Goal: Task Accomplishment & Management: Complete application form

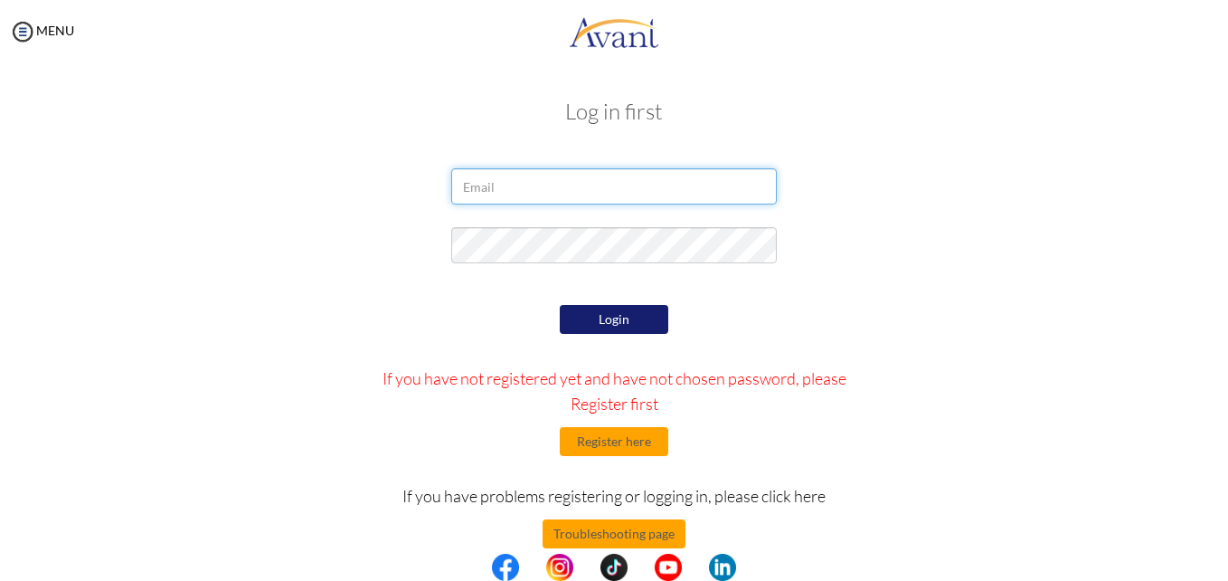
click at [497, 190] on input "email" at bounding box center [614, 186] width 326 height 36
type input "prasamsharana36@gmail.com"
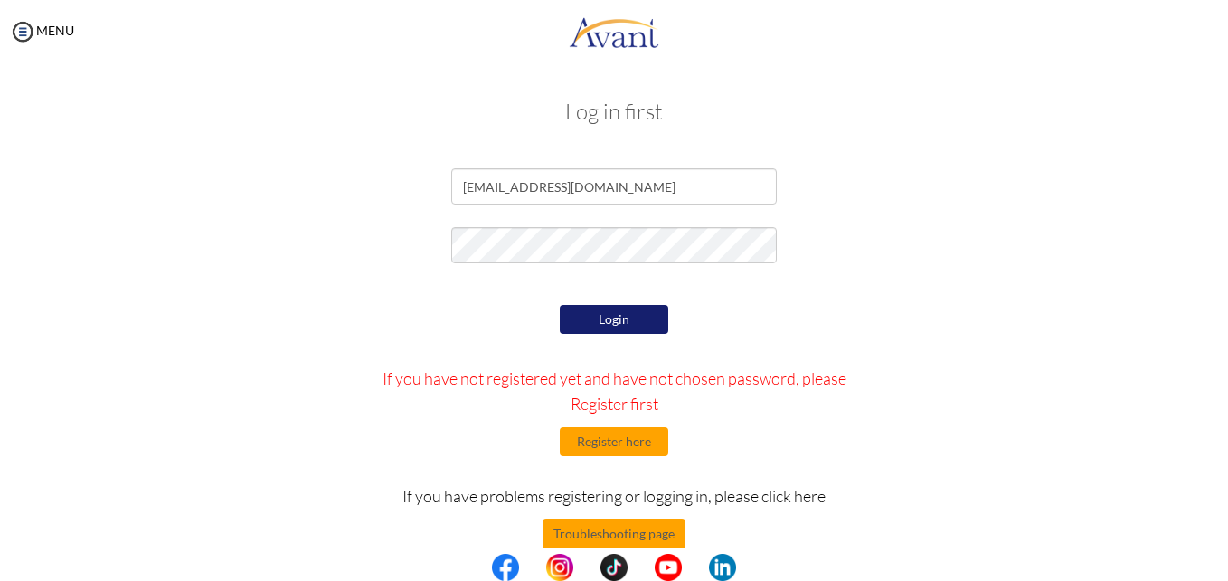
click at [618, 319] on button "Login" at bounding box center [614, 319] width 109 height 29
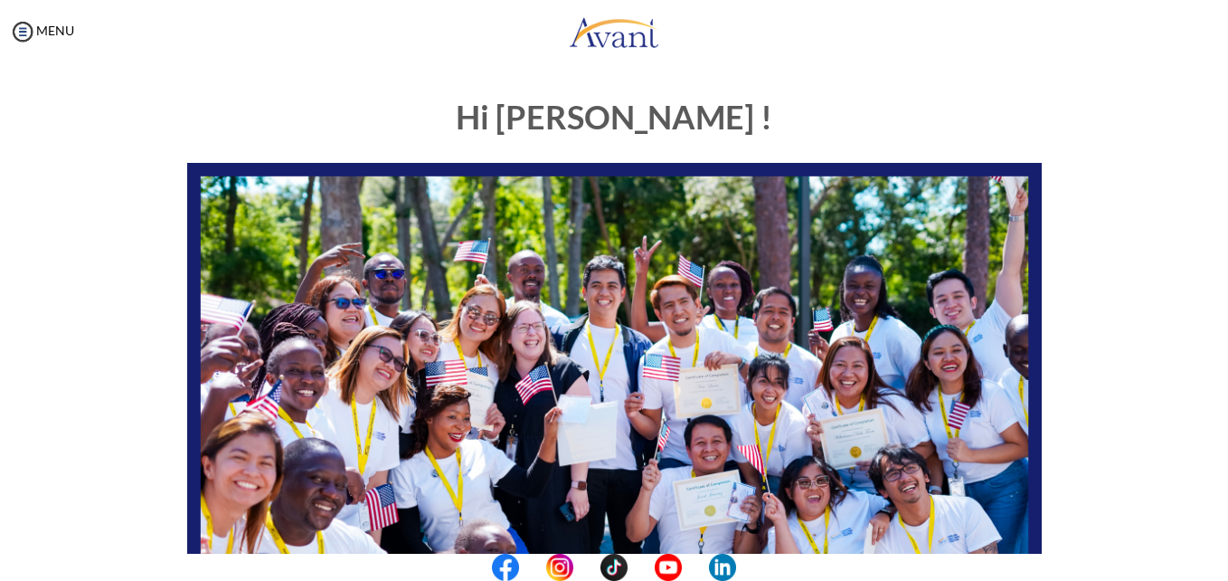
scroll to position [424, 0]
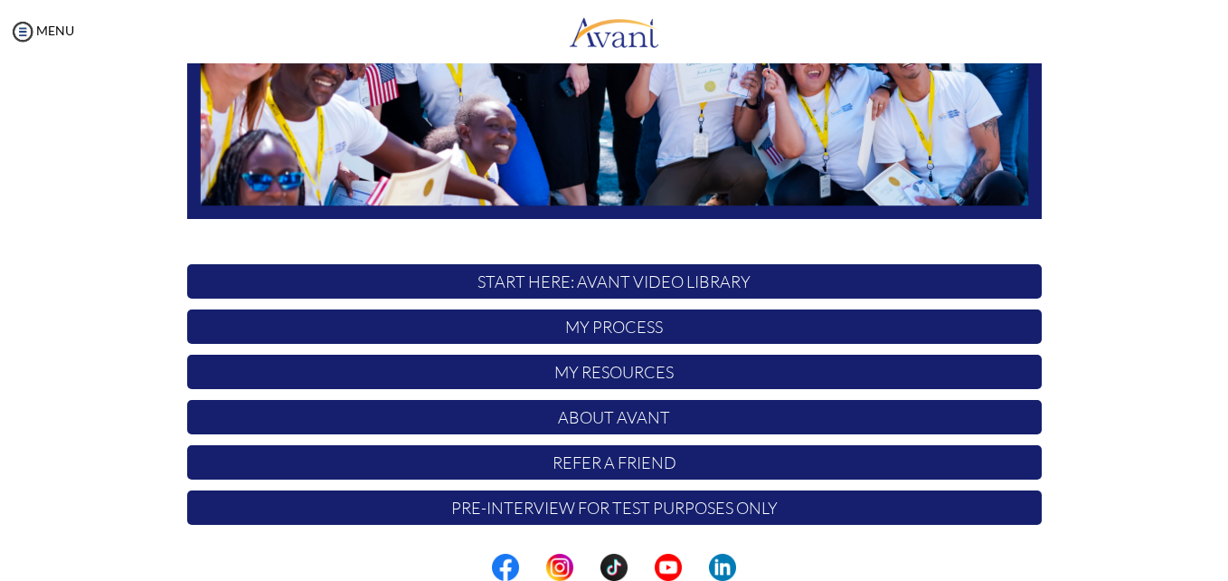
click at [710, 326] on p "My Process" at bounding box center [614, 326] width 855 height 34
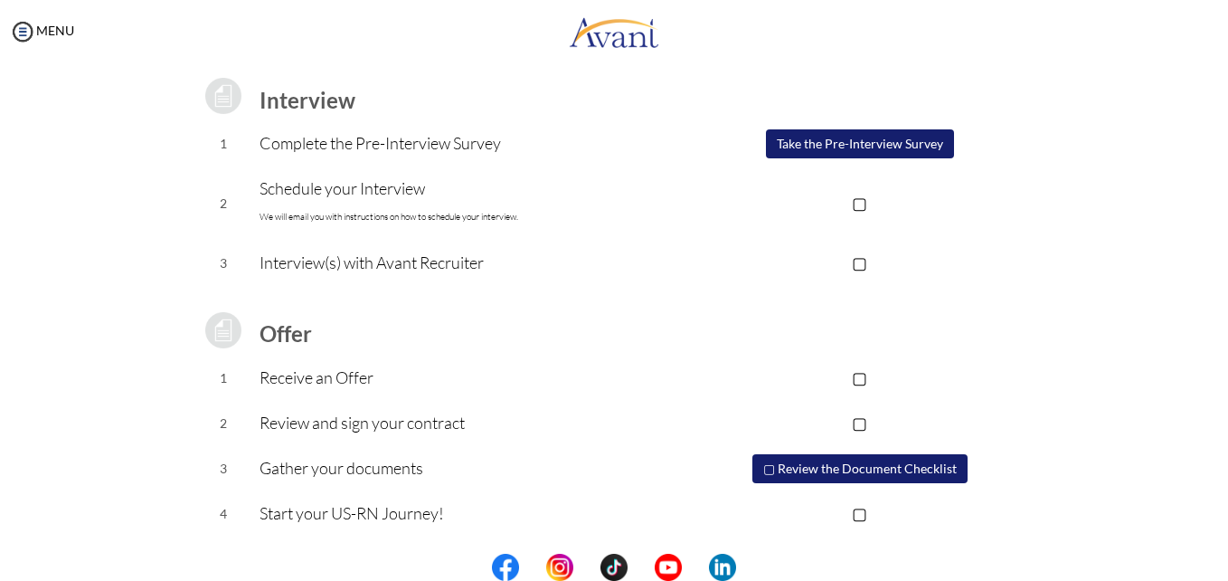
scroll to position [0, 0]
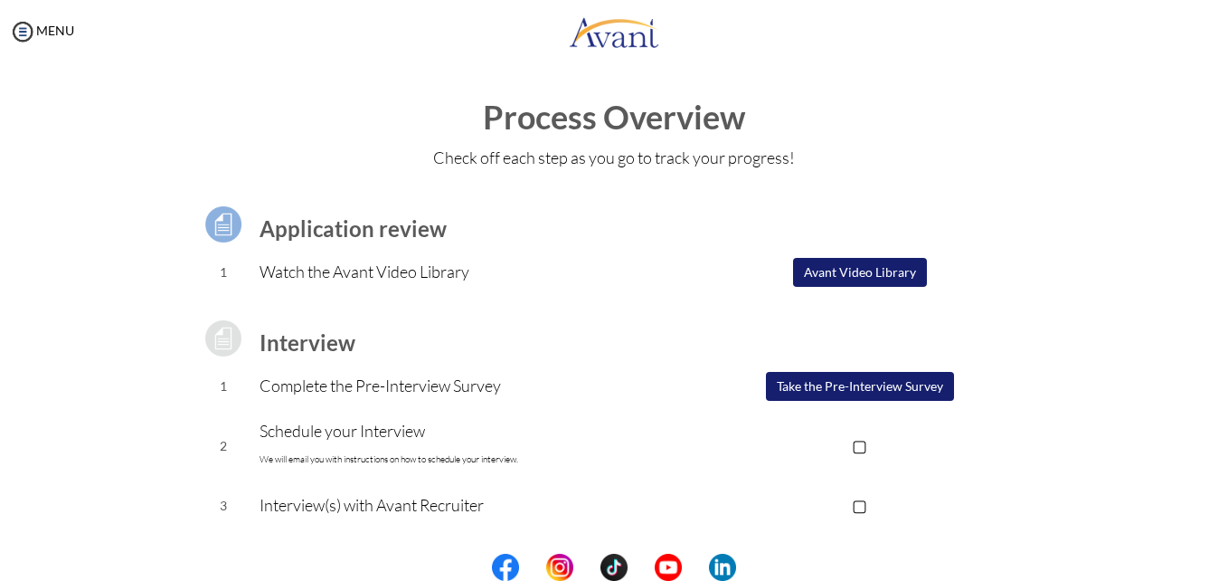
click at [893, 273] on button "Avant Video Library" at bounding box center [860, 272] width 134 height 29
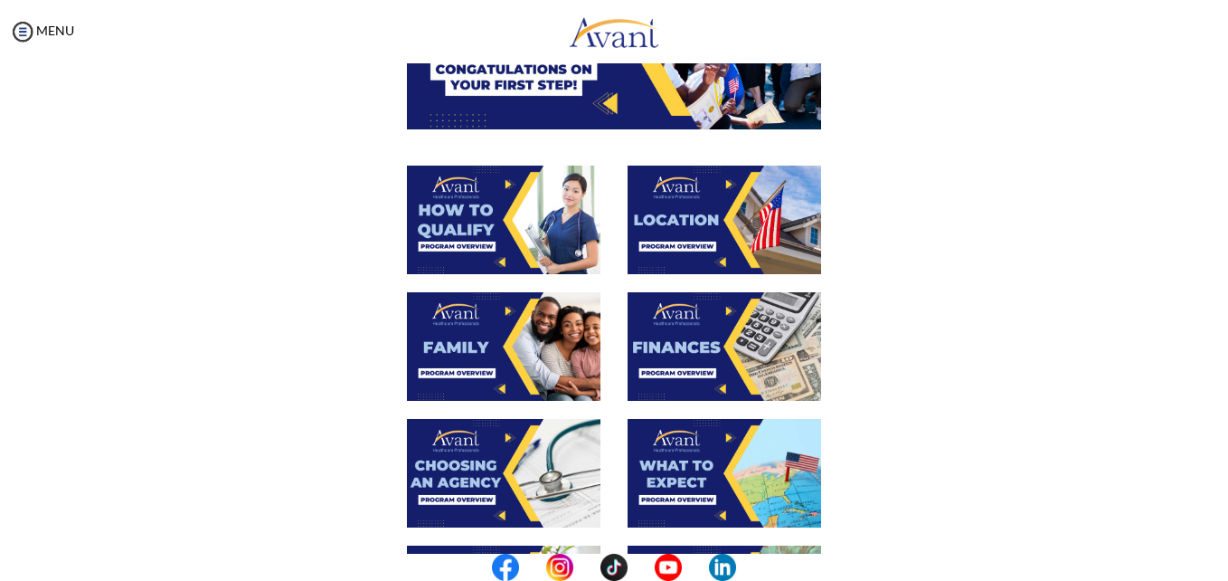
scroll to position [266, 0]
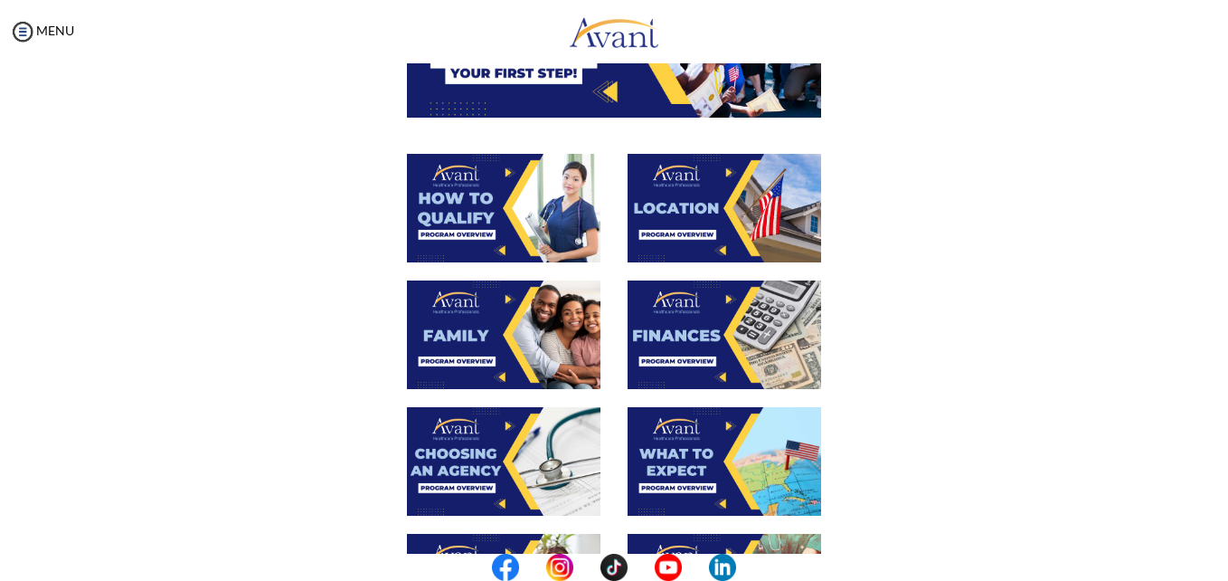
click at [676, 195] on img at bounding box center [725, 208] width 194 height 109
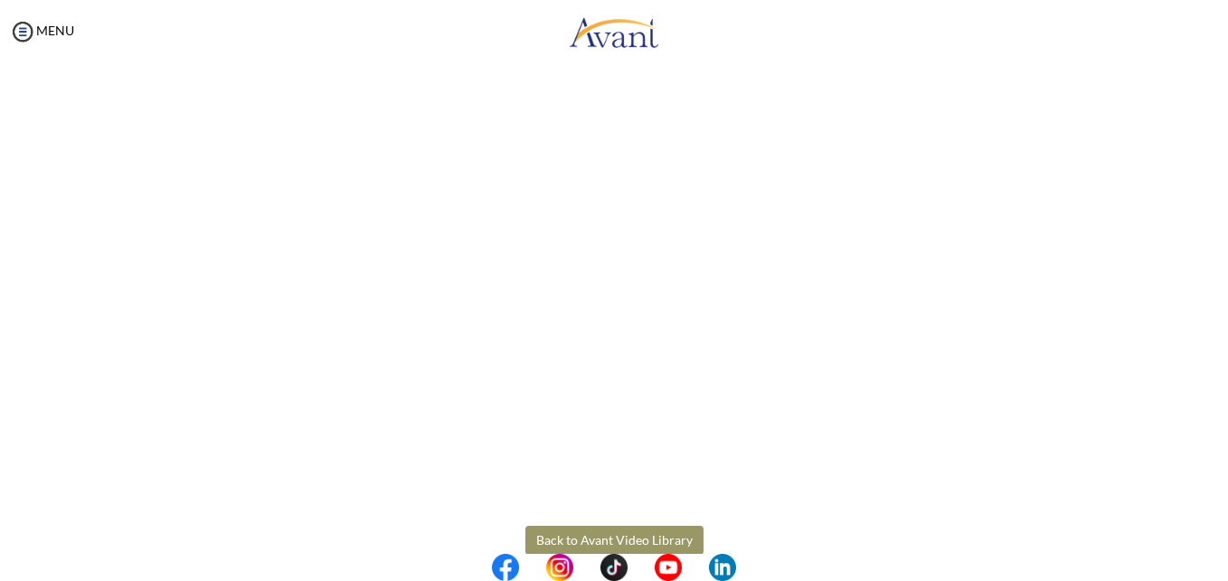
scroll to position [276, 0]
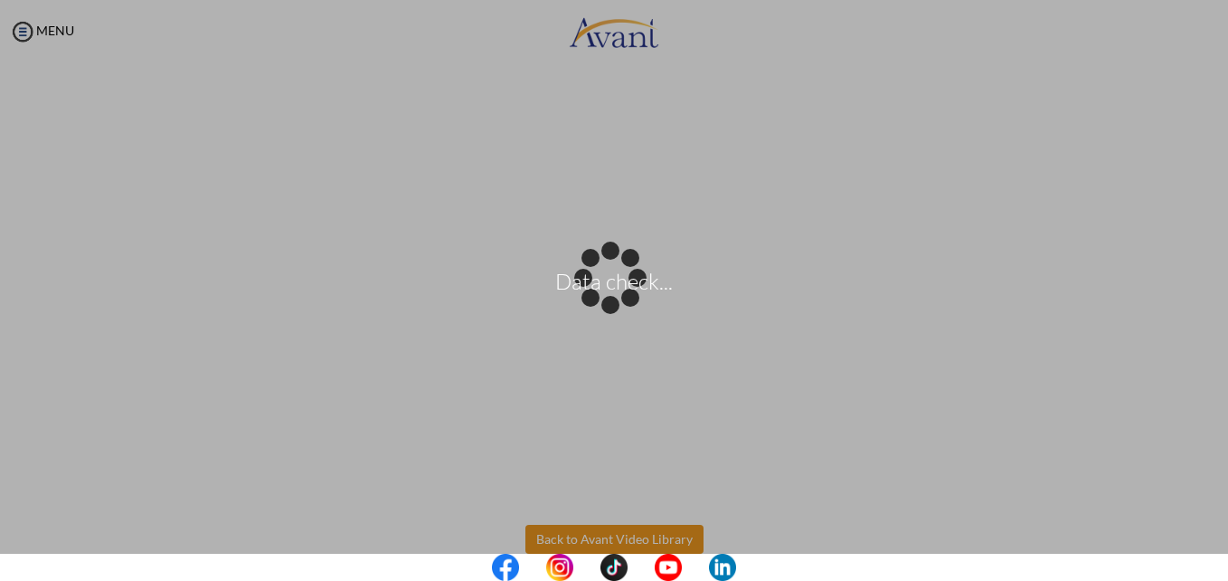
click at [614, 532] on body "Data check... Maintenance break. Please come back in 2 hours. MENU My Status Wh…" at bounding box center [614, 290] width 1228 height 581
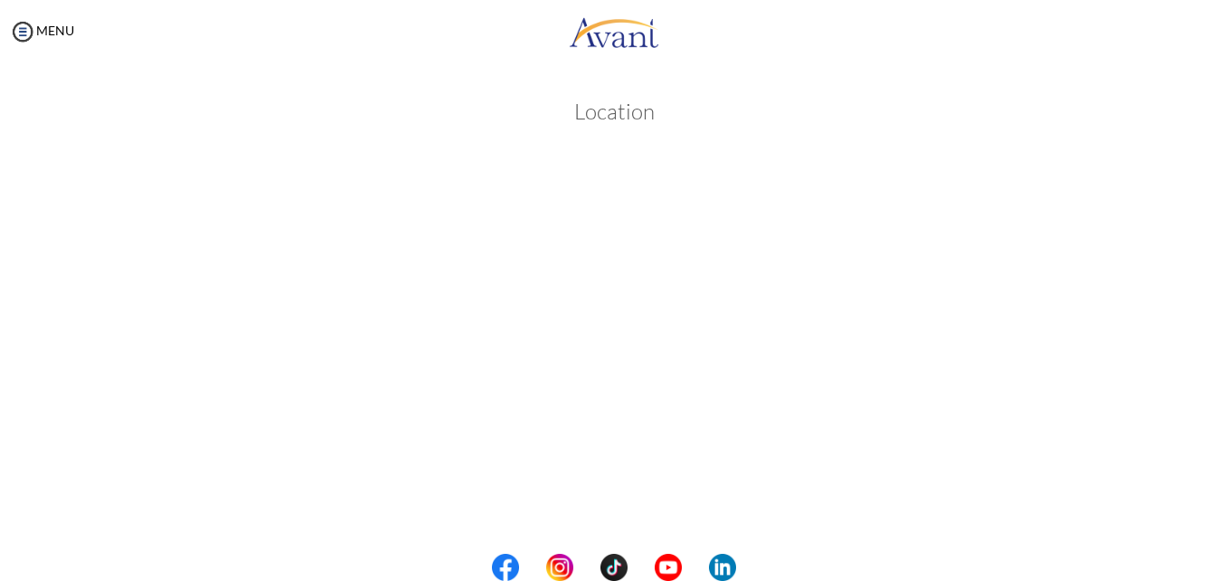
scroll to position [309, 0]
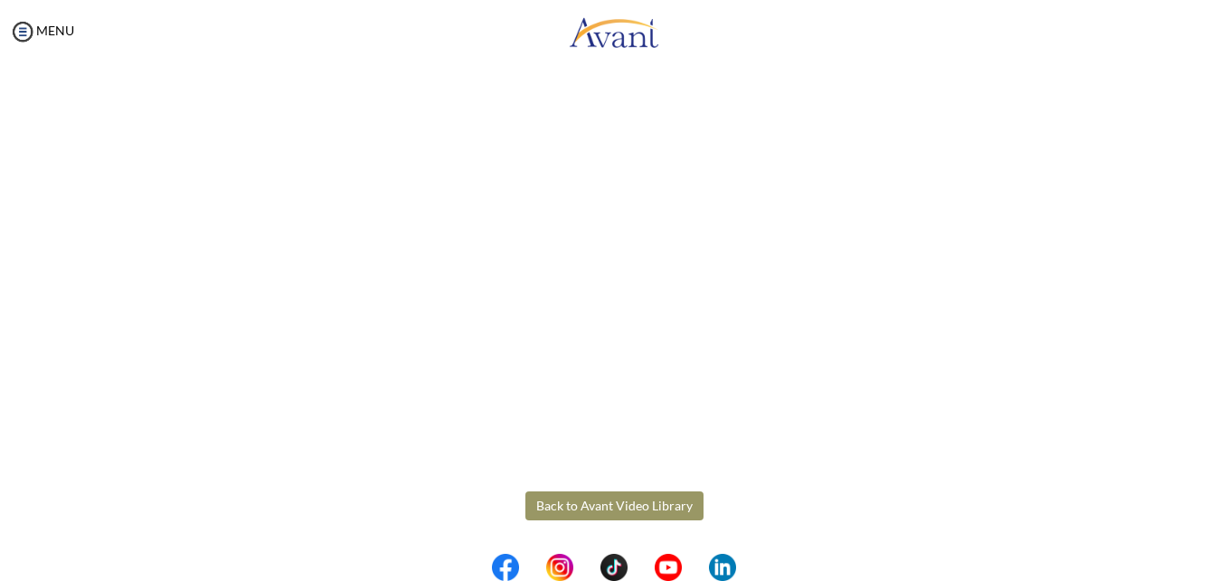
click at [581, 508] on button "Back to Avant Video Library" at bounding box center [614, 505] width 178 height 29
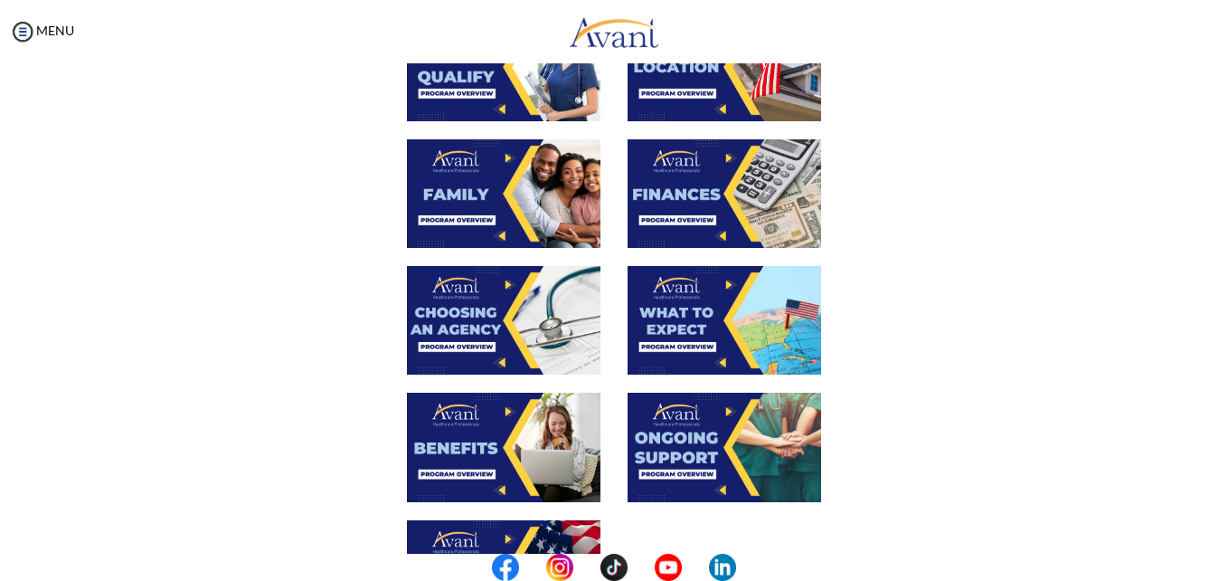
scroll to position [408, 0]
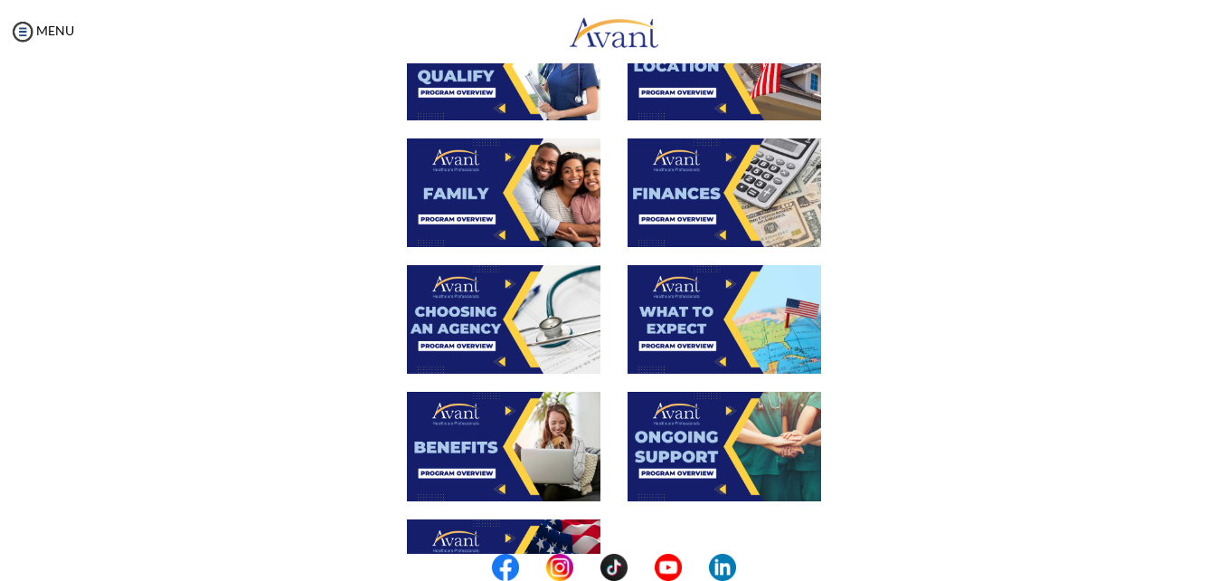
click at [675, 189] on img at bounding box center [725, 192] width 194 height 109
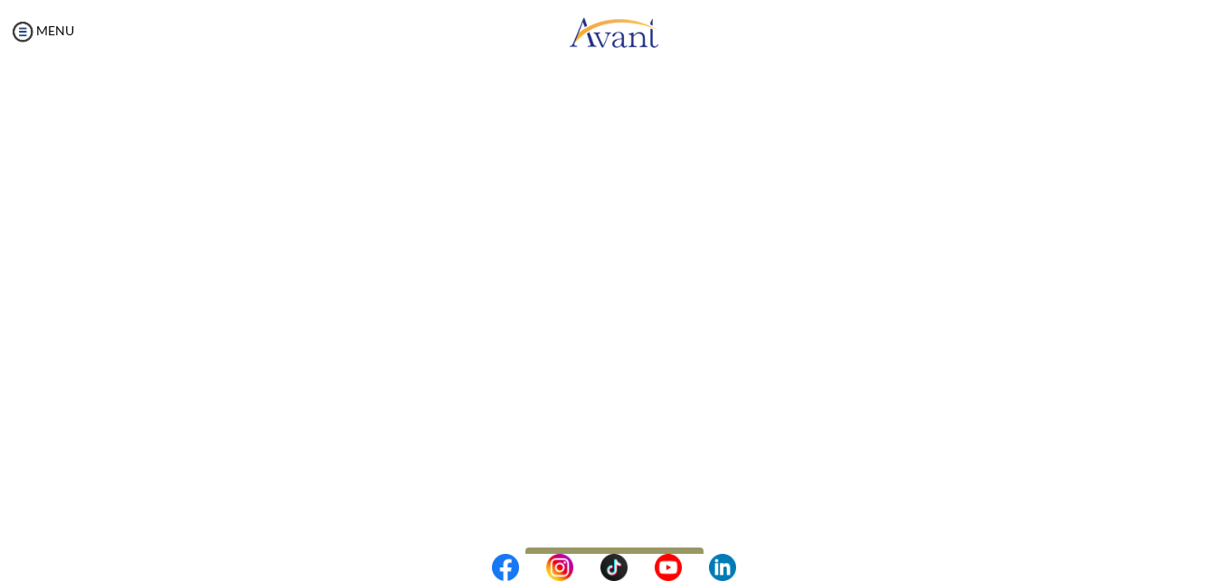
scroll to position [309, 0]
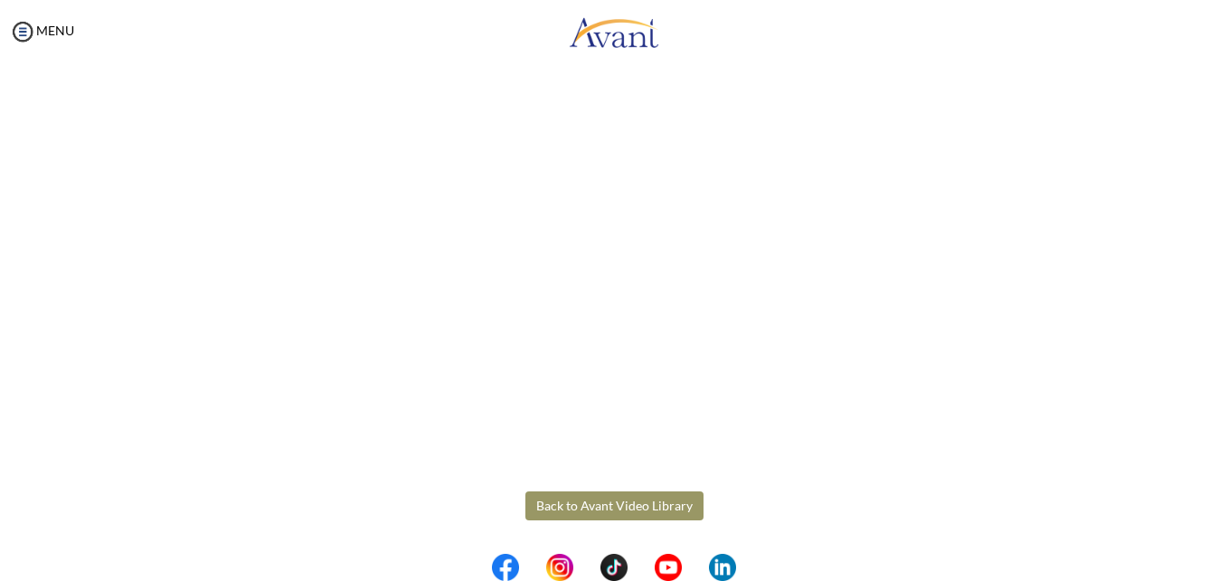
click at [646, 493] on body "Maintenance break. Please come back in 2 hours. MENU My Status What is the next…" at bounding box center [614, 290] width 1228 height 581
click at [646, 498] on button "Back to Avant Video Library" at bounding box center [614, 505] width 178 height 29
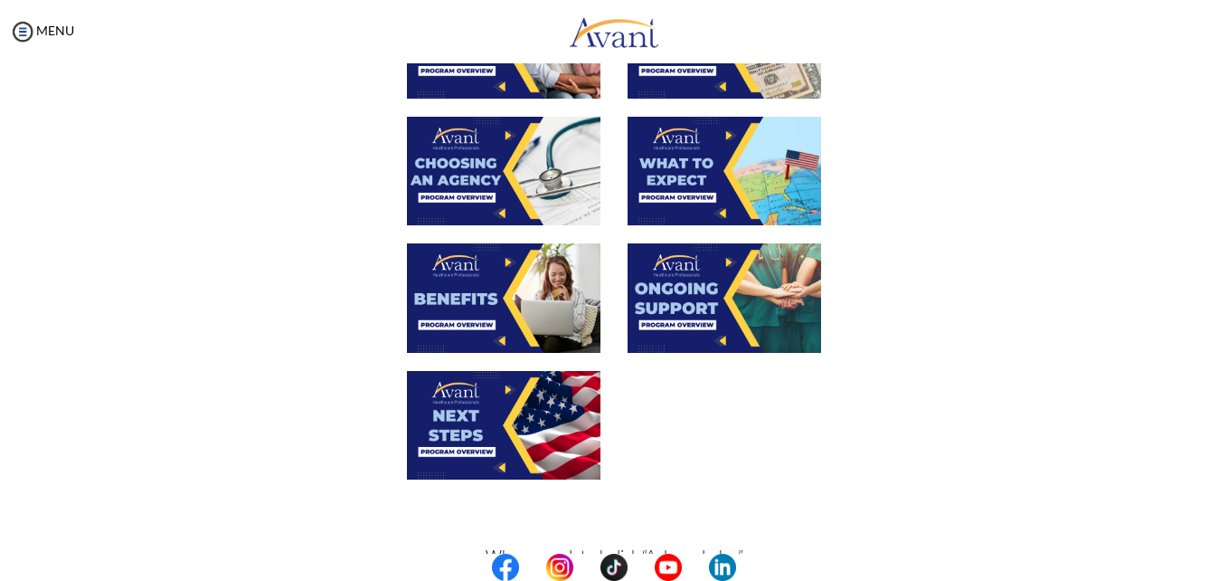
scroll to position [557, 0]
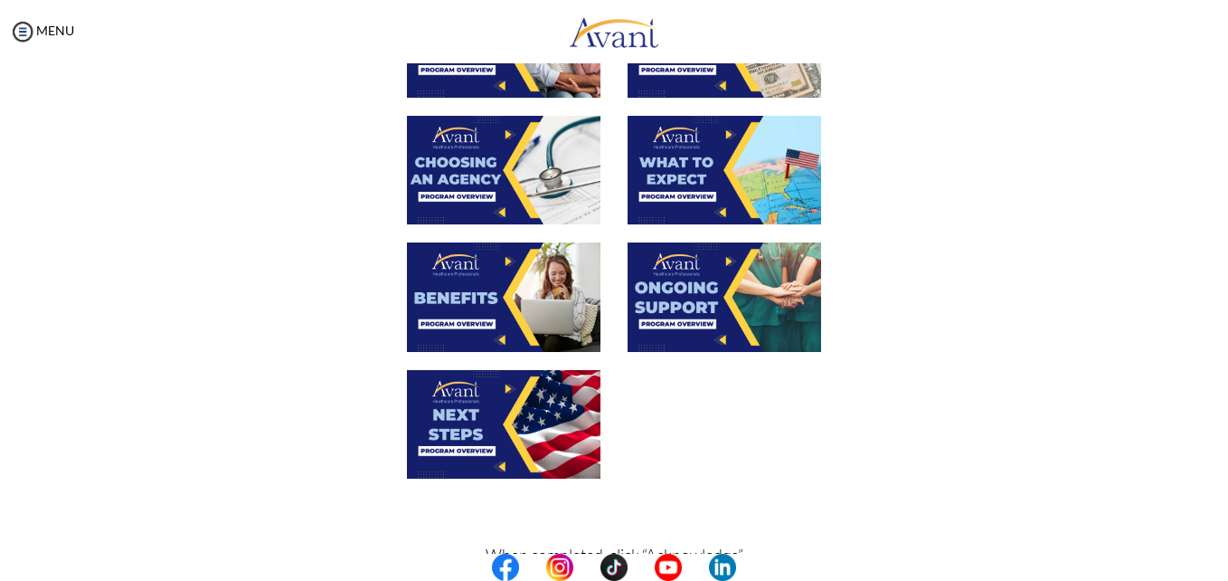
click at [706, 200] on img at bounding box center [725, 170] width 194 height 109
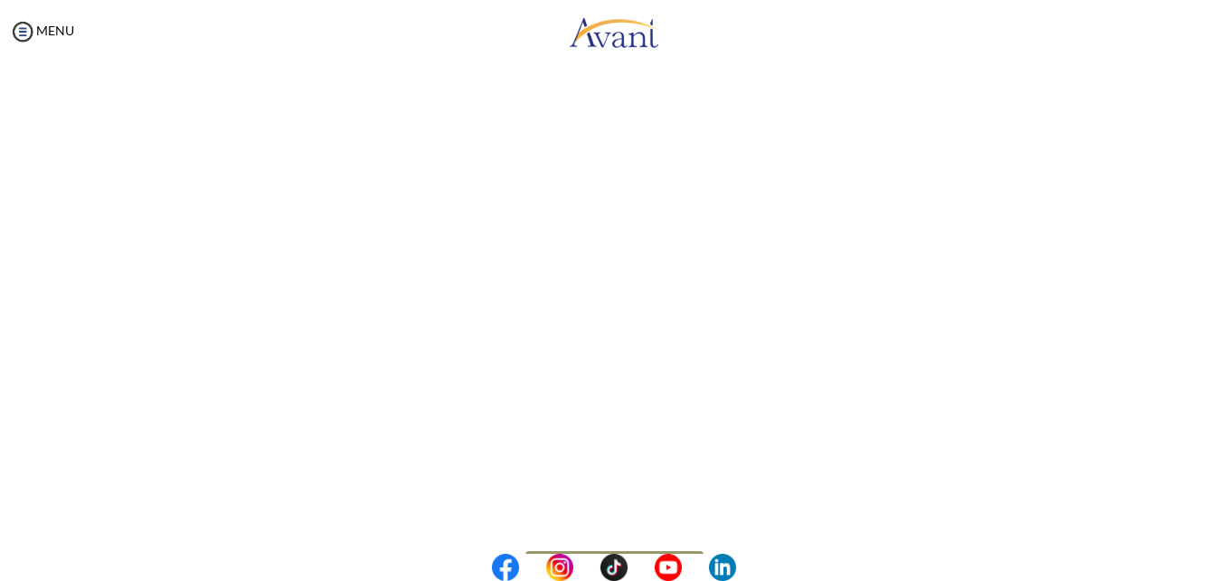
scroll to position [502, 0]
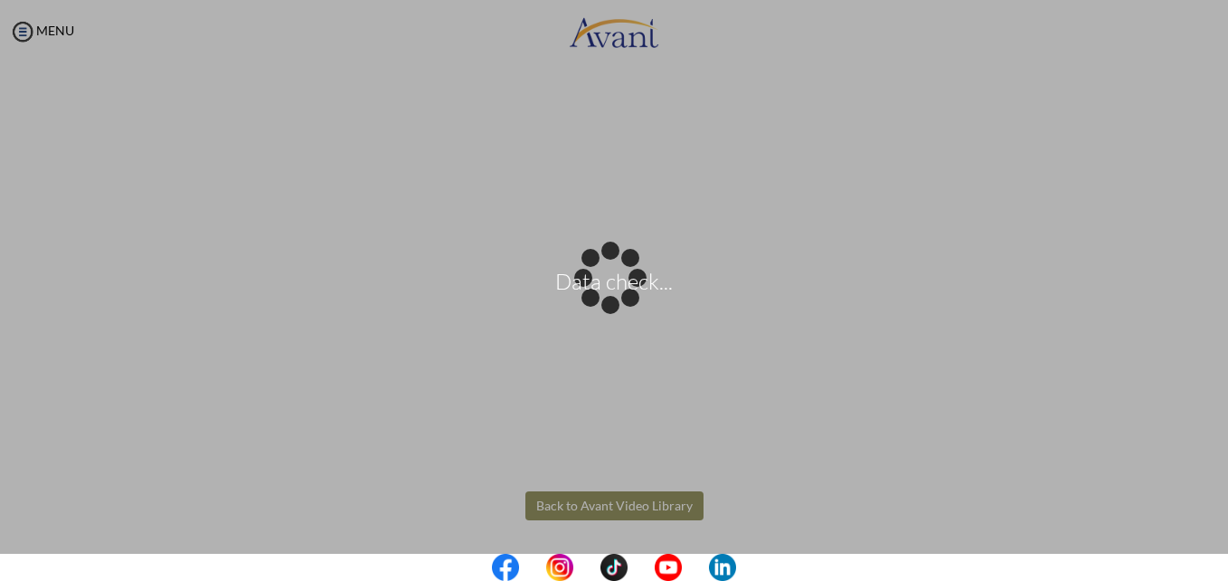
click at [629, 509] on body "Data check... Maintenance break. Please come back in 2 hours. MENU My Status Wh…" at bounding box center [614, 290] width 1228 height 581
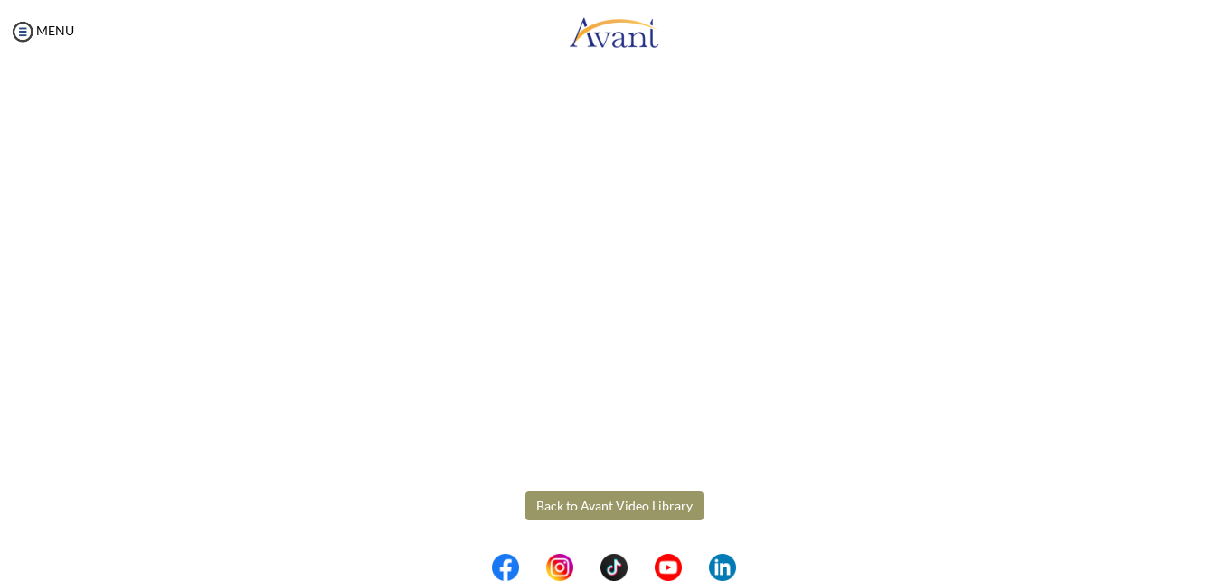
click at [578, 515] on button "Back to Avant Video Library" at bounding box center [614, 505] width 178 height 29
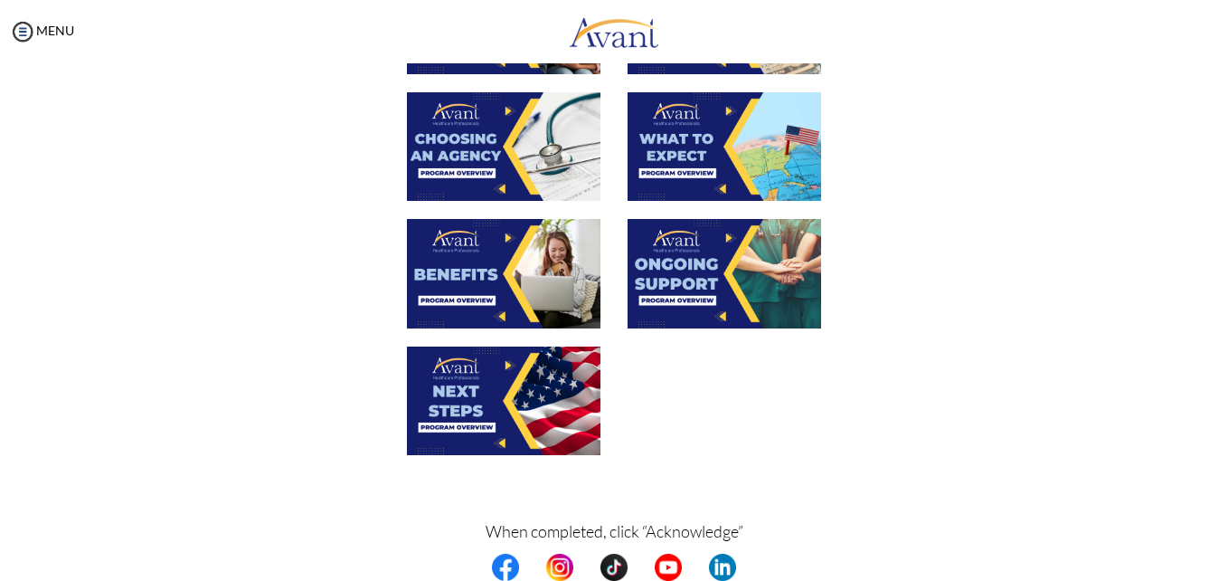
scroll to position [582, 0]
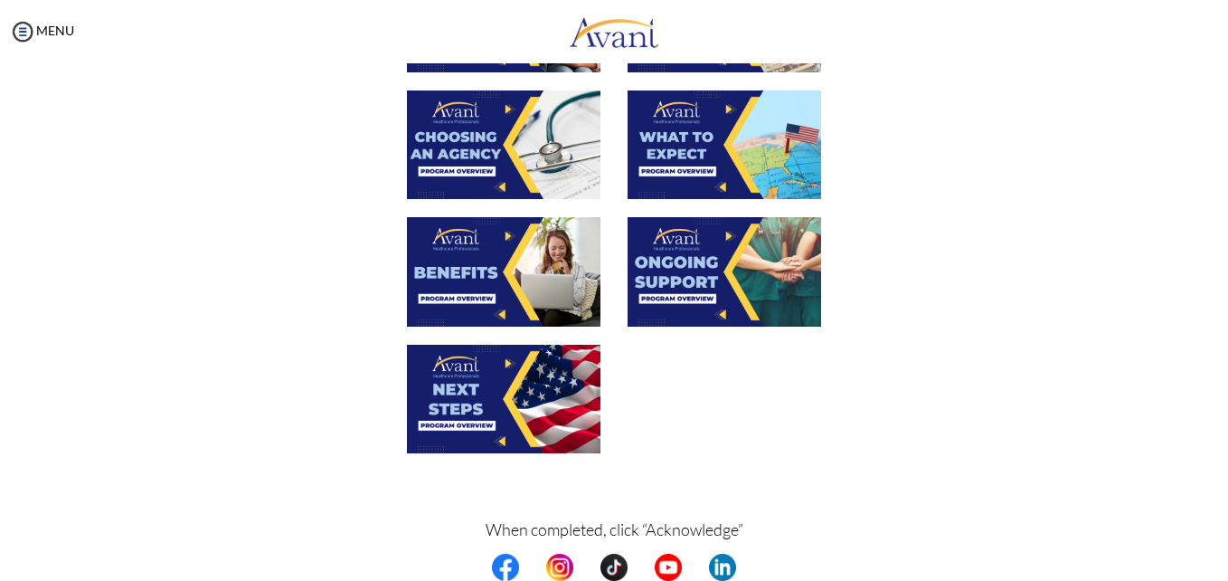
click at [704, 257] on img at bounding box center [725, 271] width 194 height 109
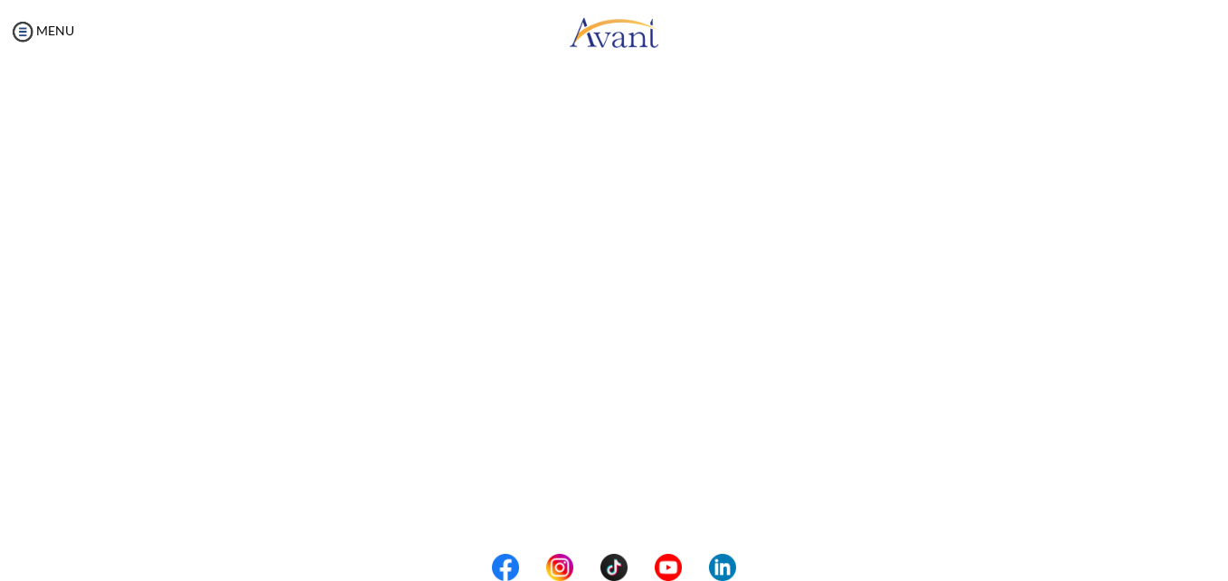
scroll to position [502, 0]
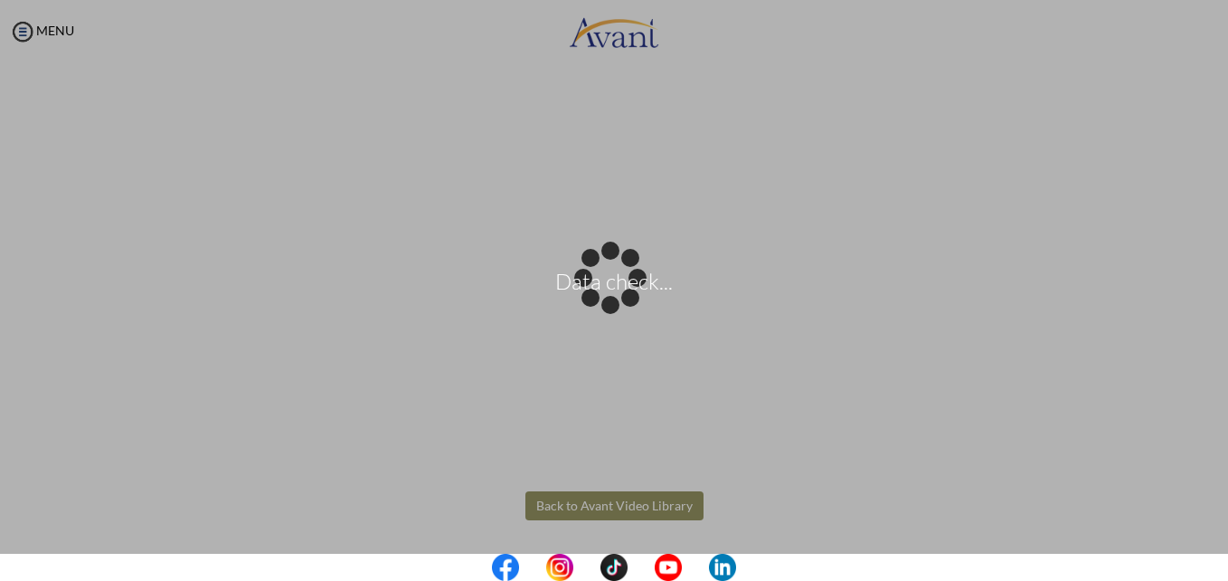
click at [592, 502] on body "Data check... Maintenance break. Please come back in 2 hours. MENU My Status Wh…" at bounding box center [614, 290] width 1228 height 581
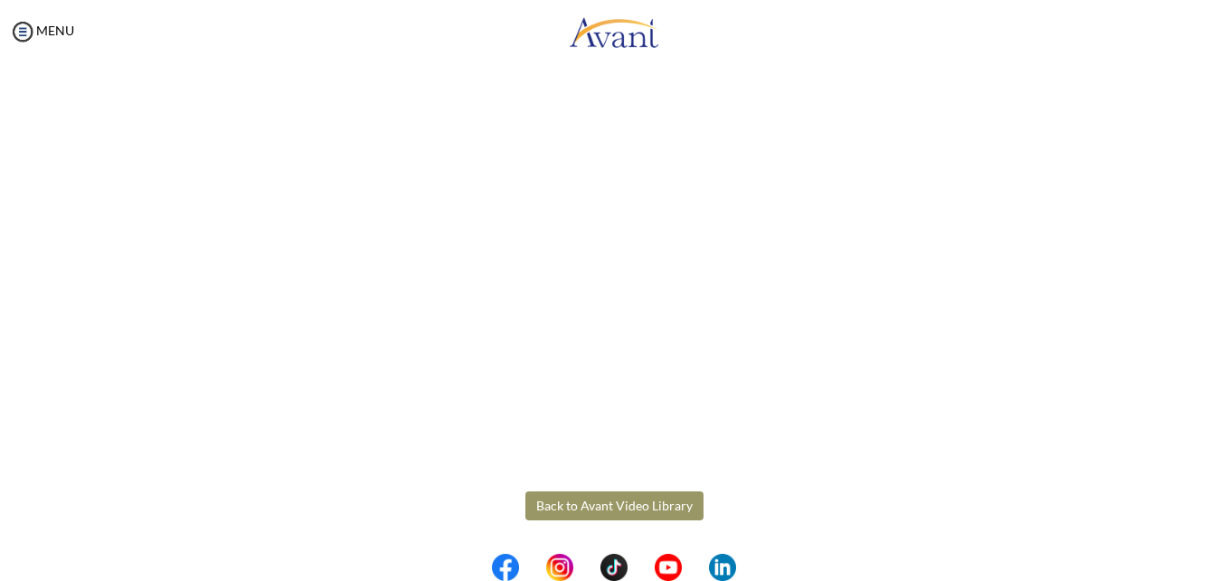
click at [608, 502] on button "Back to Avant Video Library" at bounding box center [614, 505] width 178 height 29
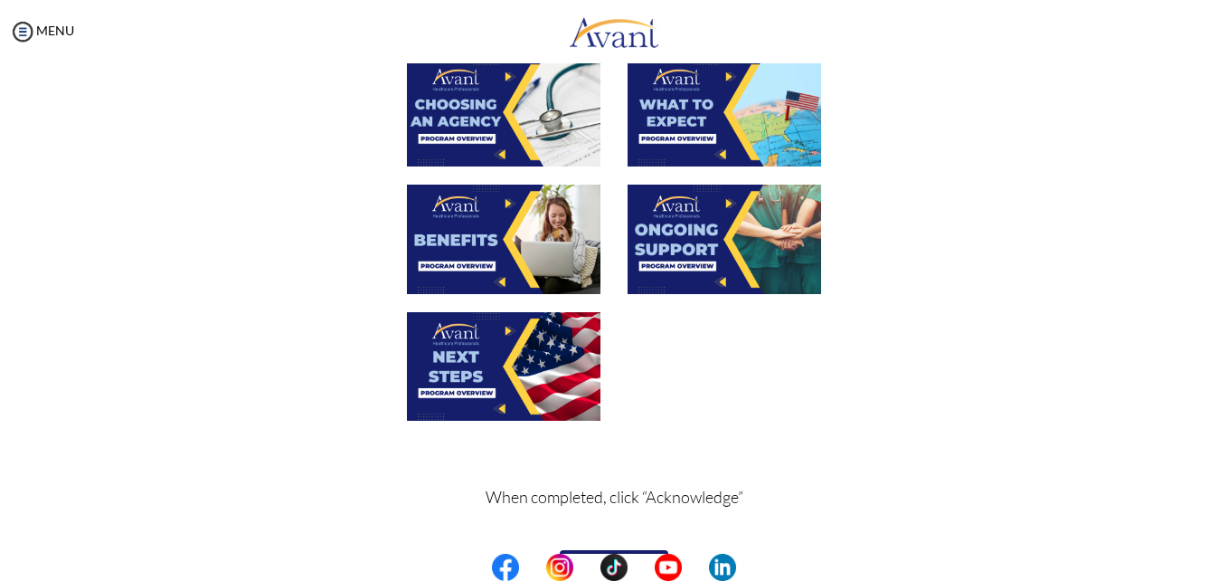
scroll to position [663, 0]
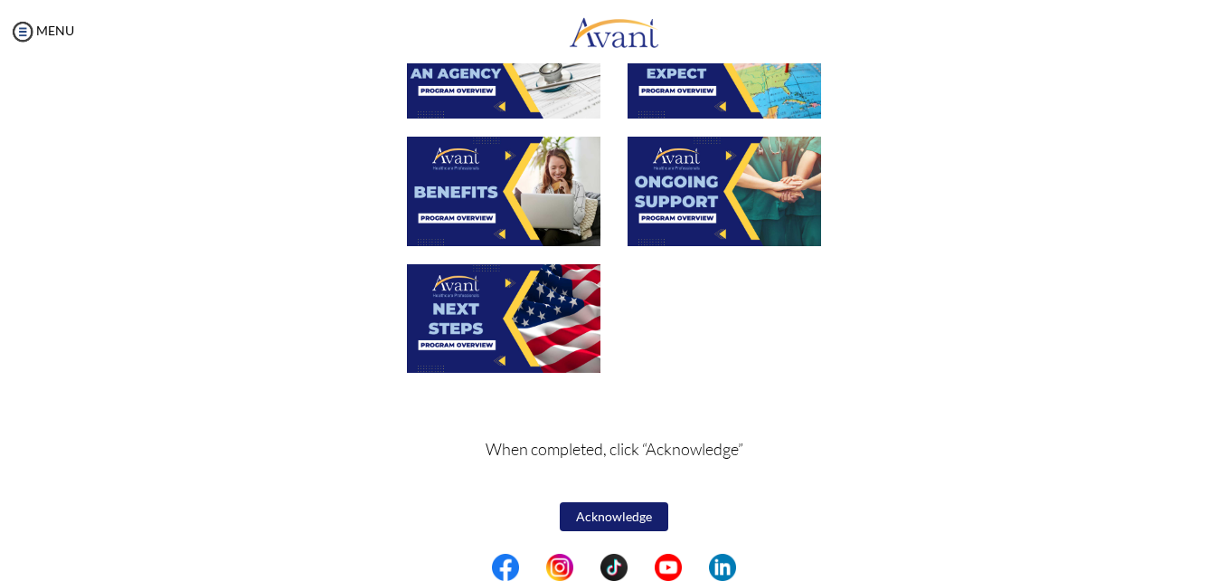
click at [476, 327] on img at bounding box center [504, 318] width 194 height 109
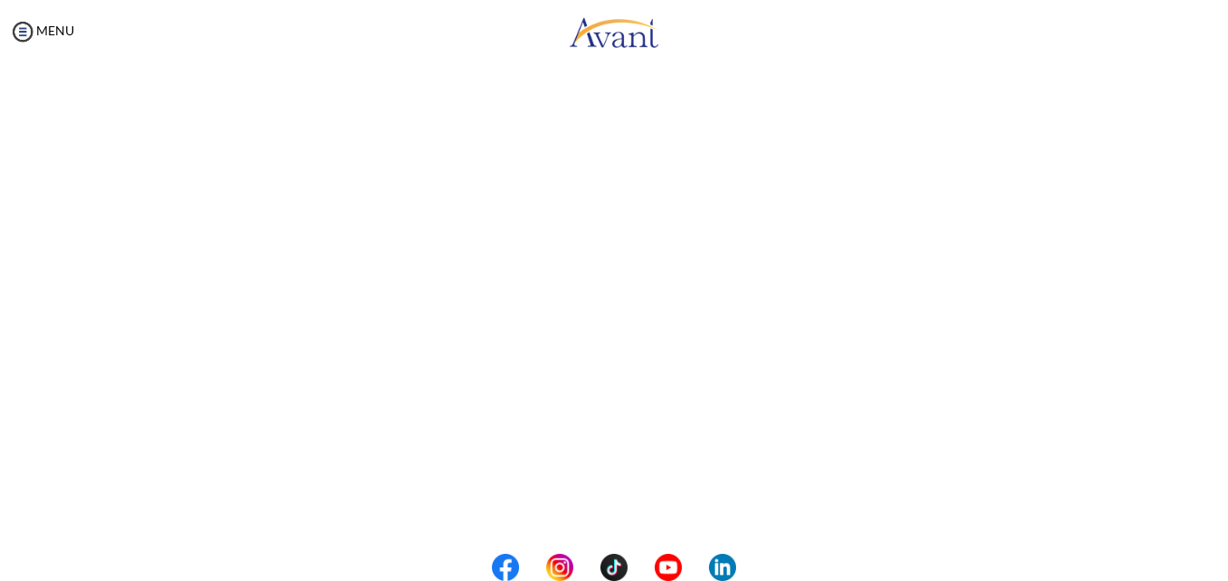
scroll to position [502, 0]
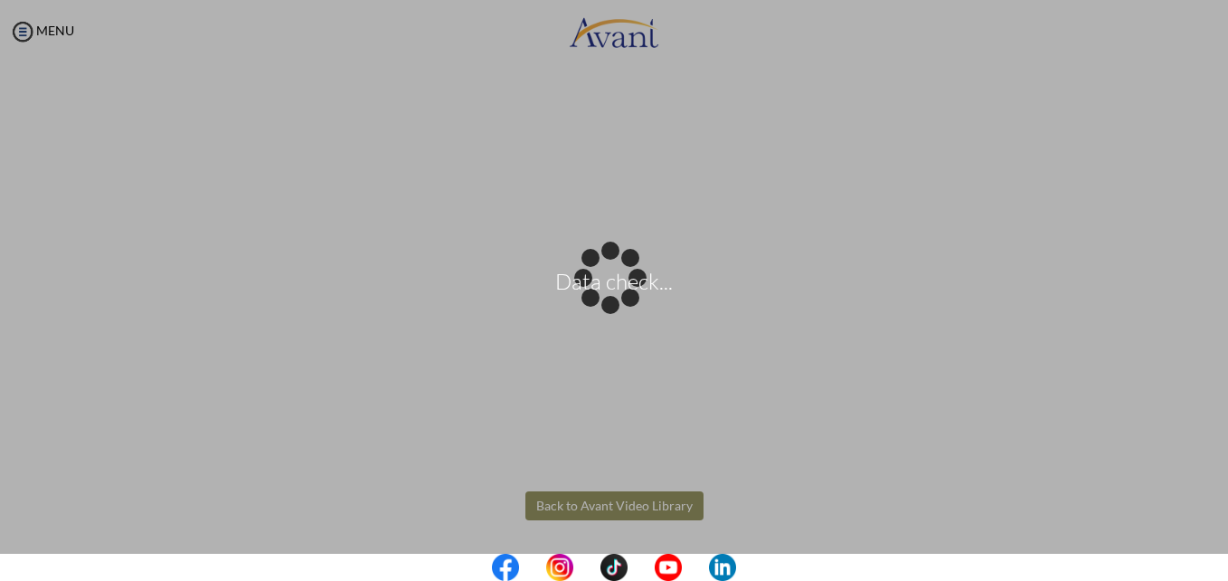
click at [591, 510] on body "Data check... Maintenance break. Please come back in 2 hours. MENU My Status Wh…" at bounding box center [614, 290] width 1228 height 581
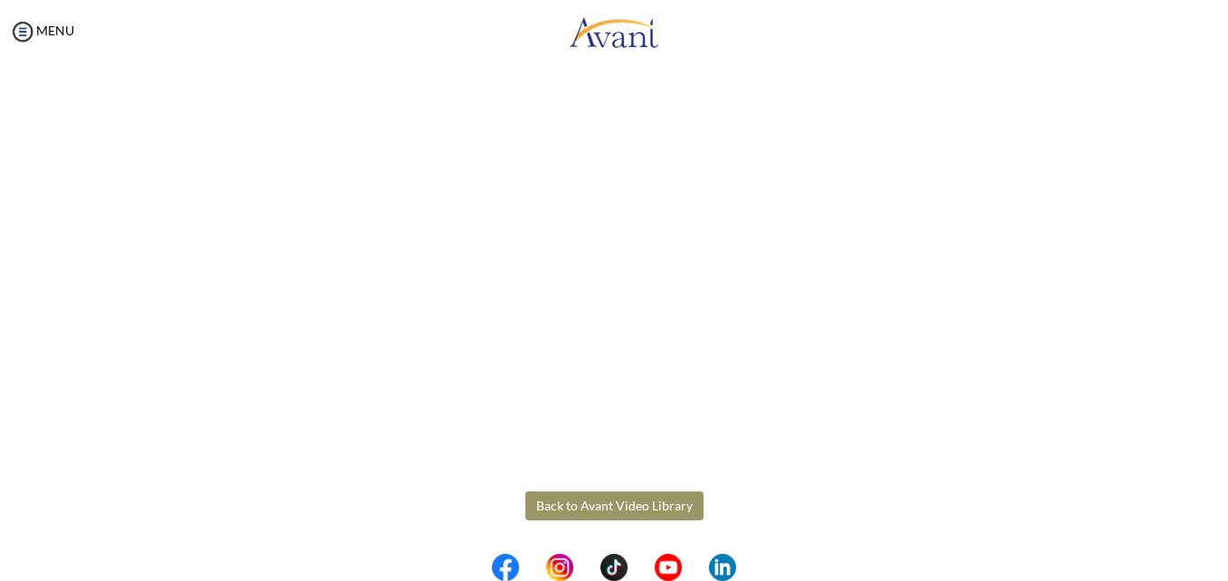
click at [608, 495] on button "Back to Avant Video Library" at bounding box center [614, 505] width 178 height 29
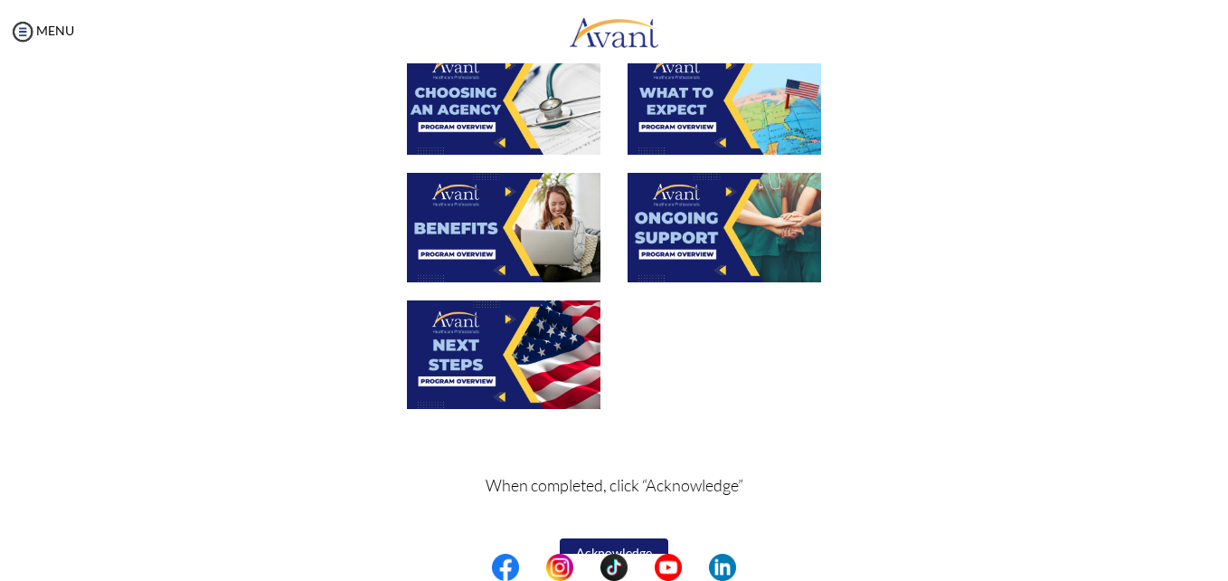
scroll to position [663, 0]
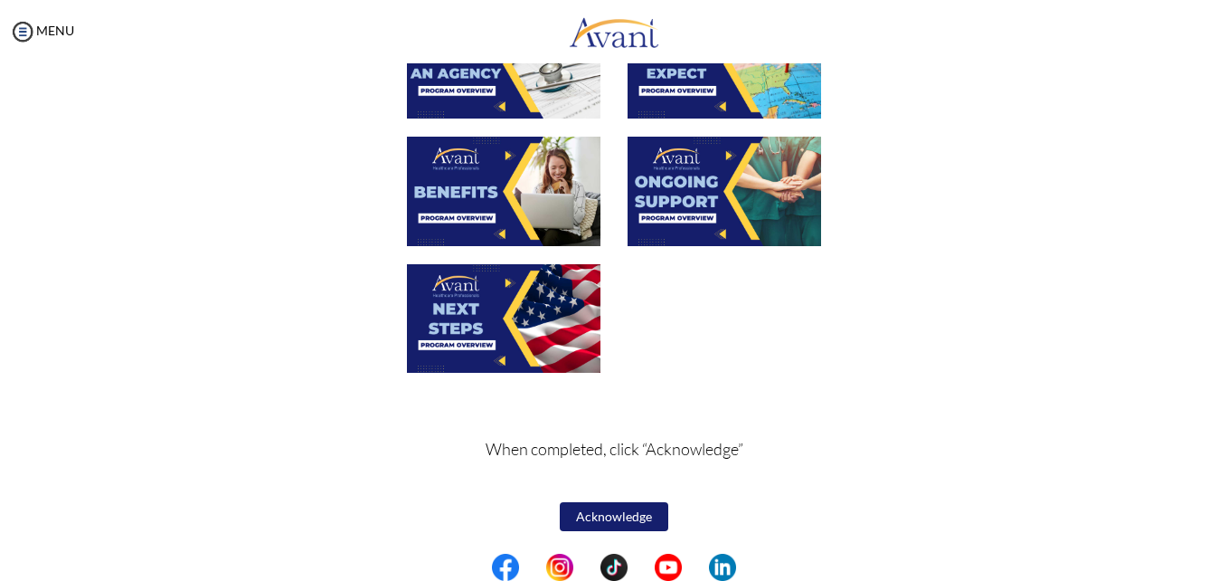
click at [614, 515] on button "Acknowledge" at bounding box center [614, 516] width 109 height 29
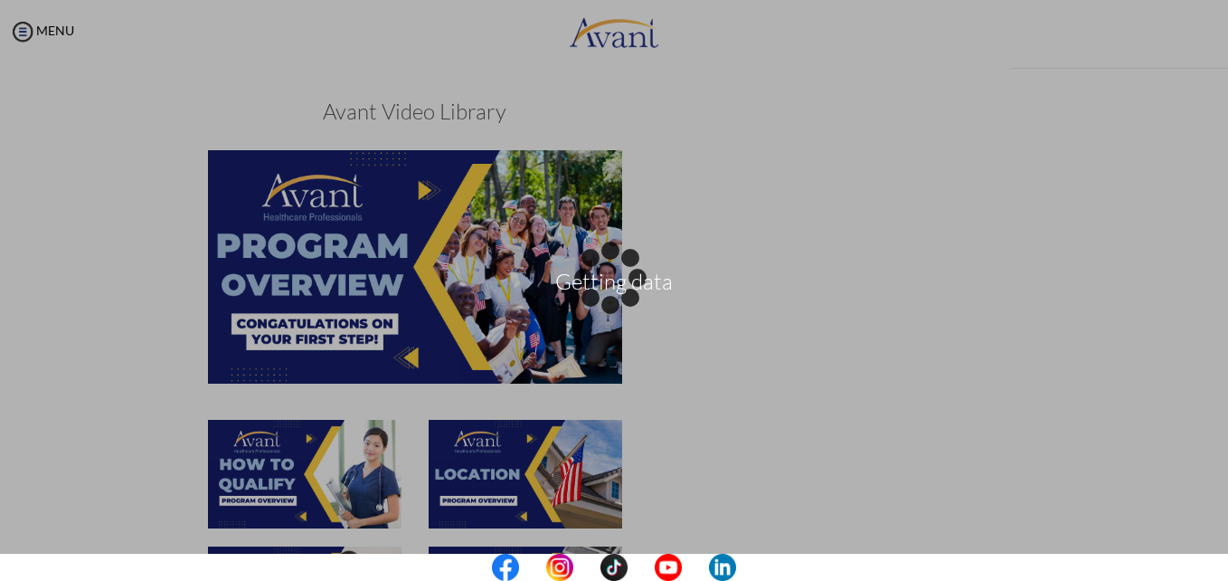
scroll to position [665, 0]
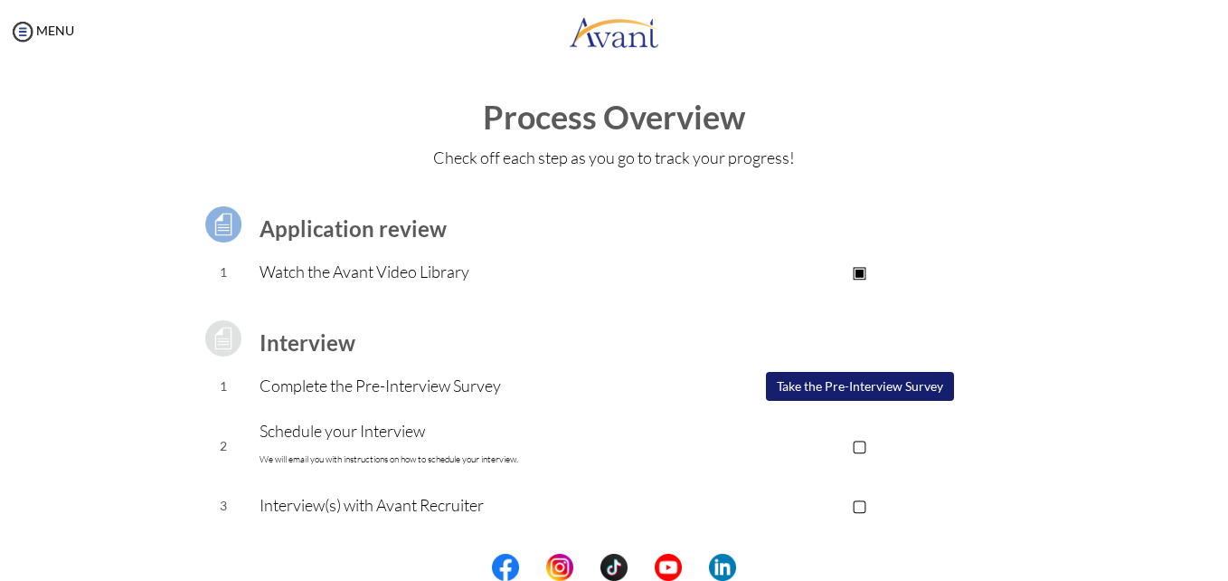
click at [884, 382] on button "Take the Pre-Interview Survey" at bounding box center [860, 386] width 188 height 29
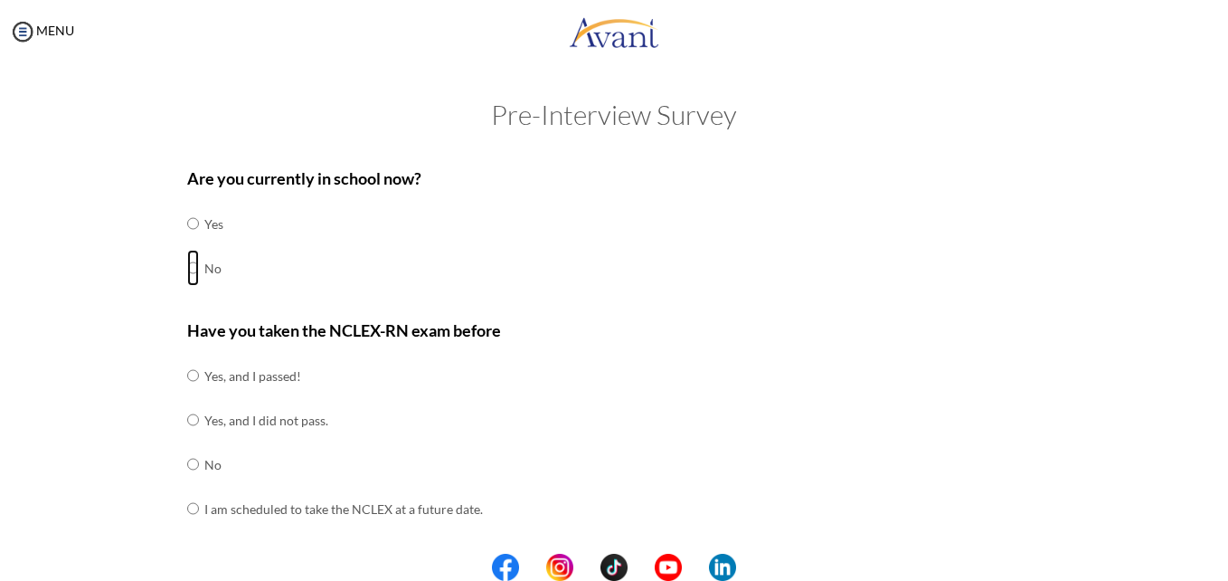
click at [187, 267] on input "radio" at bounding box center [193, 268] width 12 height 36
radio input "true"
click at [187, 381] on input "radio" at bounding box center [193, 375] width 12 height 36
radio input "true"
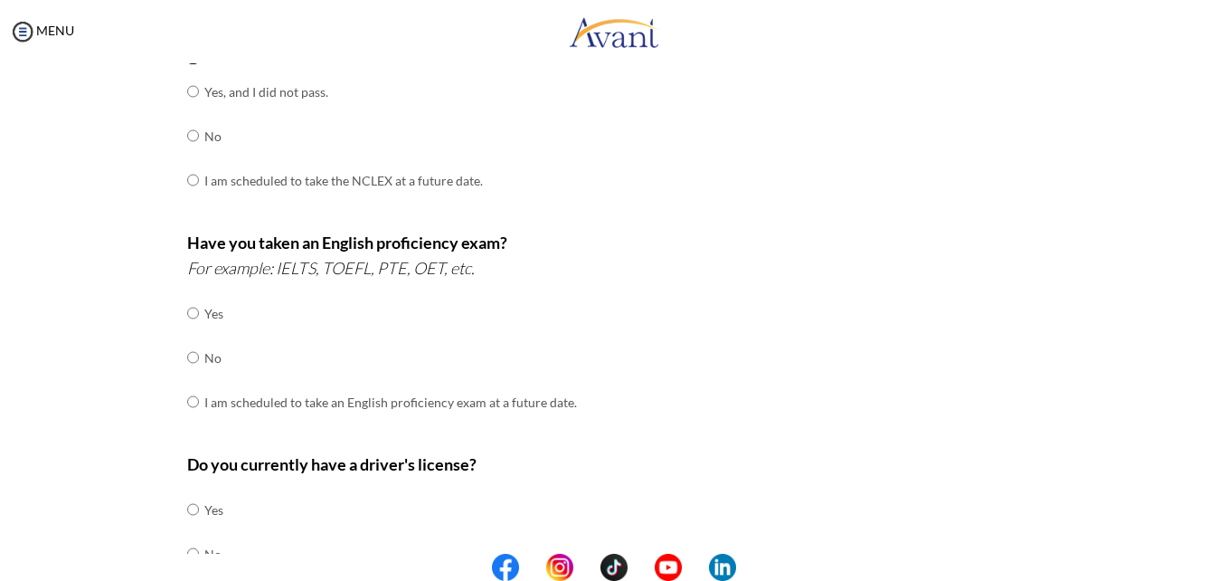
scroll to position [330, 0]
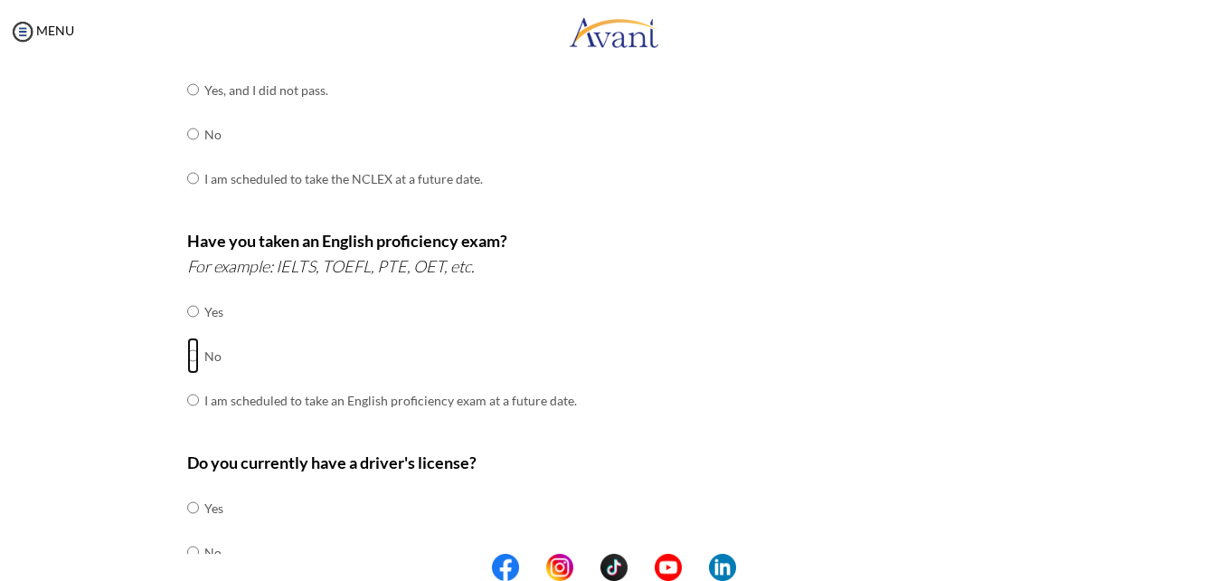
click at [187, 362] on input "radio" at bounding box center [193, 355] width 12 height 36
radio input "true"
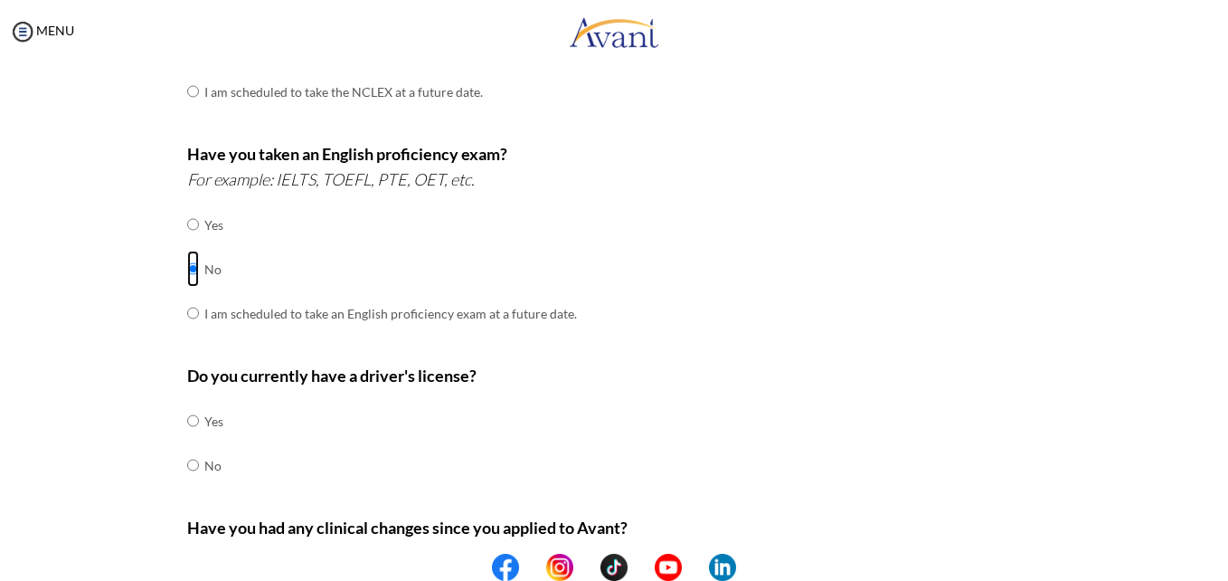
scroll to position [418, 0]
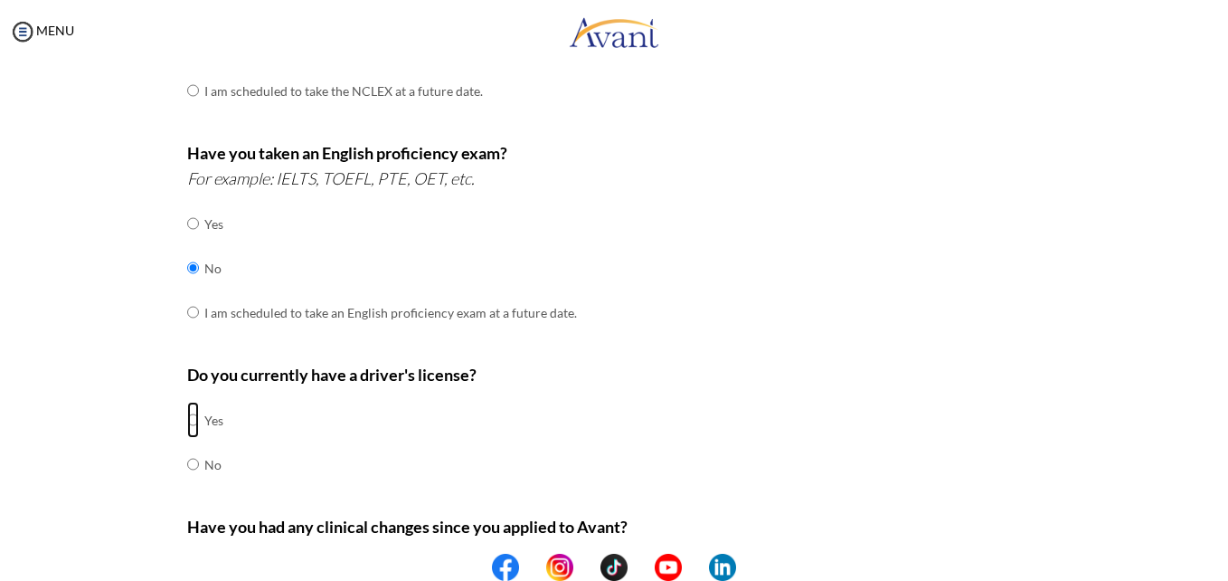
click at [187, 418] on input "radio" at bounding box center [193, 420] width 12 height 36
radio input "true"
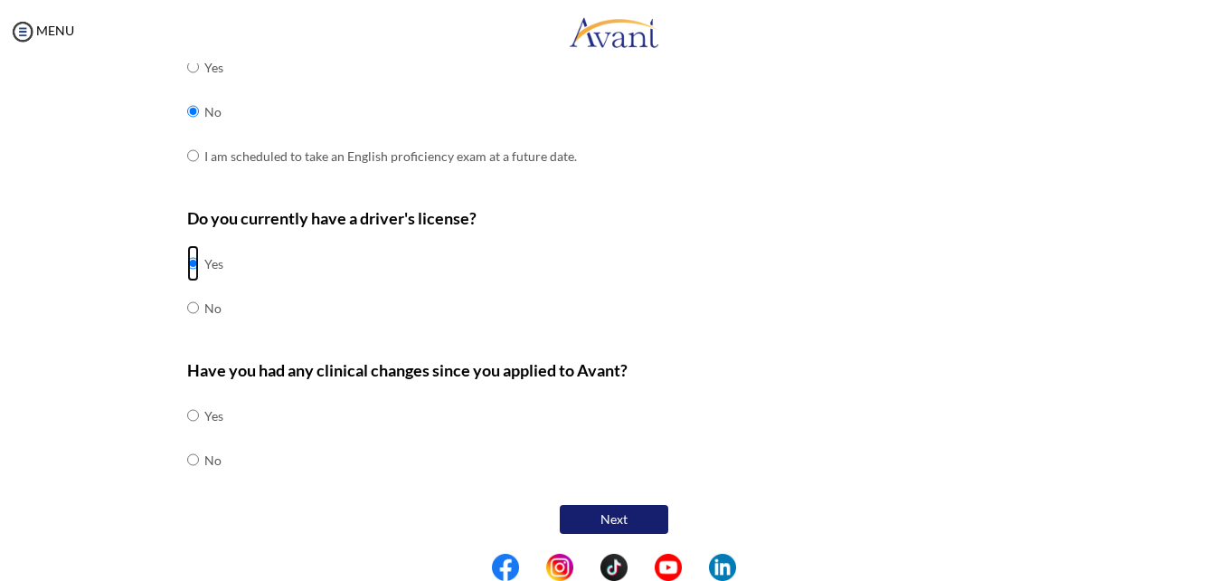
scroll to position [577, 0]
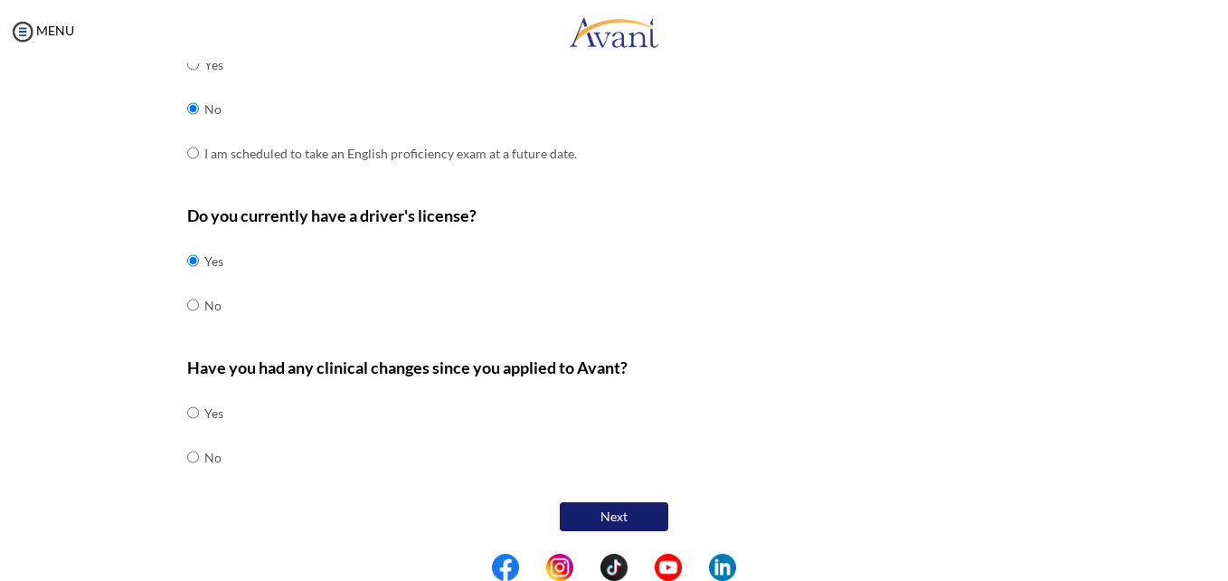
click at [176, 457] on div "Are you currently in school now? Yes No Have you taken the NCLEX-RN exam before…" at bounding box center [615, 57] width 882 height 956
click at [187, 454] on input "radio" at bounding box center [193, 457] width 12 height 36
radio input "true"
click at [599, 510] on button "Next" at bounding box center [614, 516] width 109 height 29
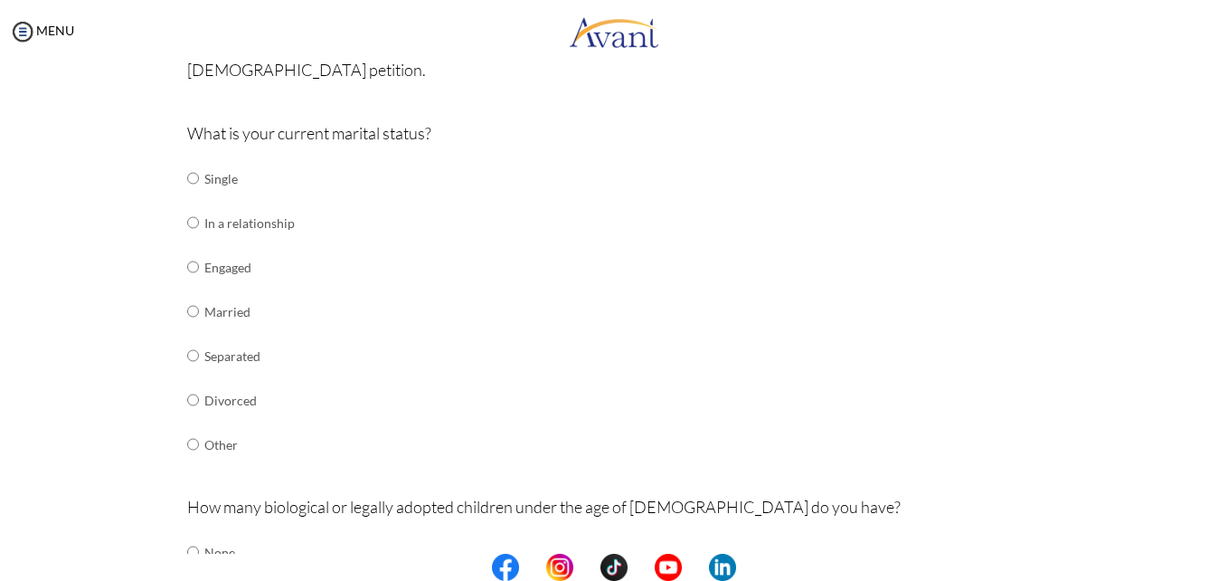
scroll to position [176, 0]
click at [189, 309] on input "radio" at bounding box center [193, 310] width 12 height 36
radio input "true"
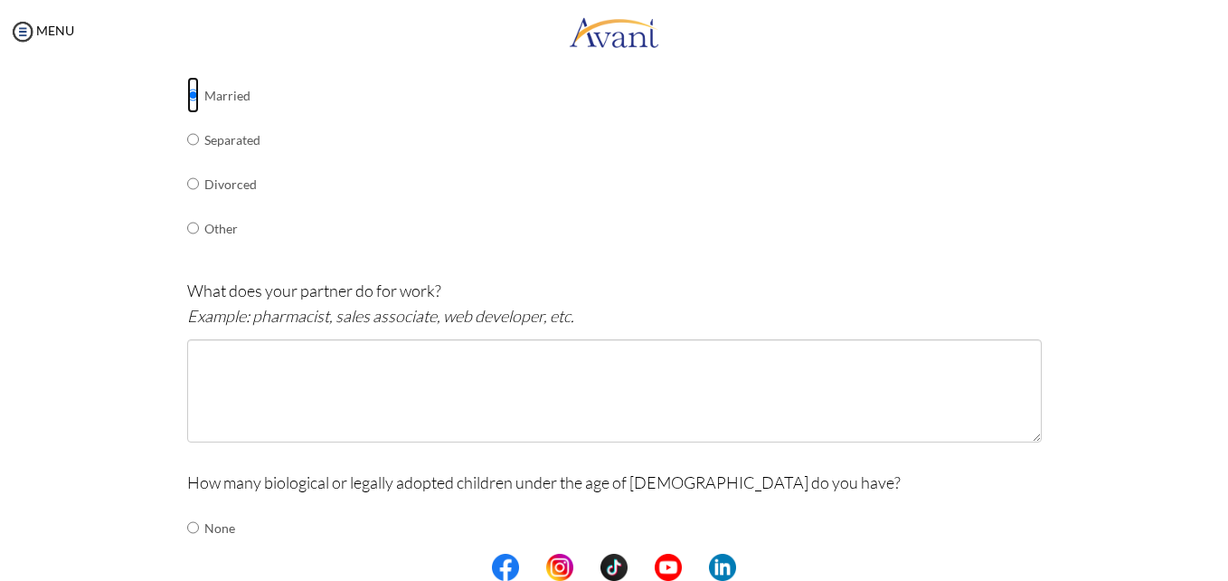
scroll to position [392, 0]
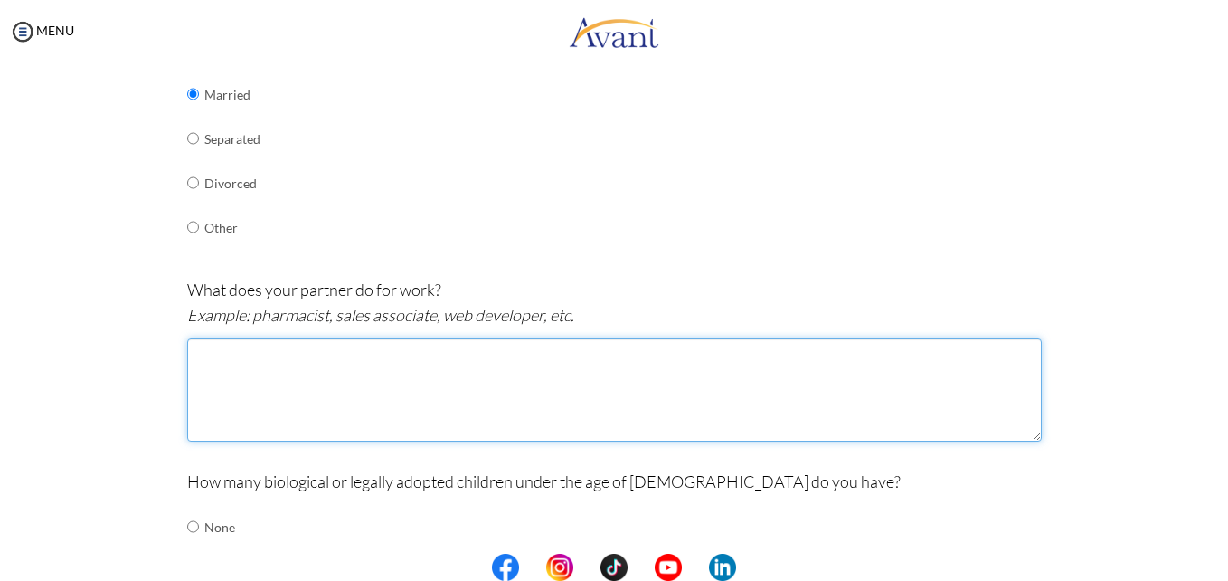
click at [264, 392] on textarea at bounding box center [614, 389] width 855 height 103
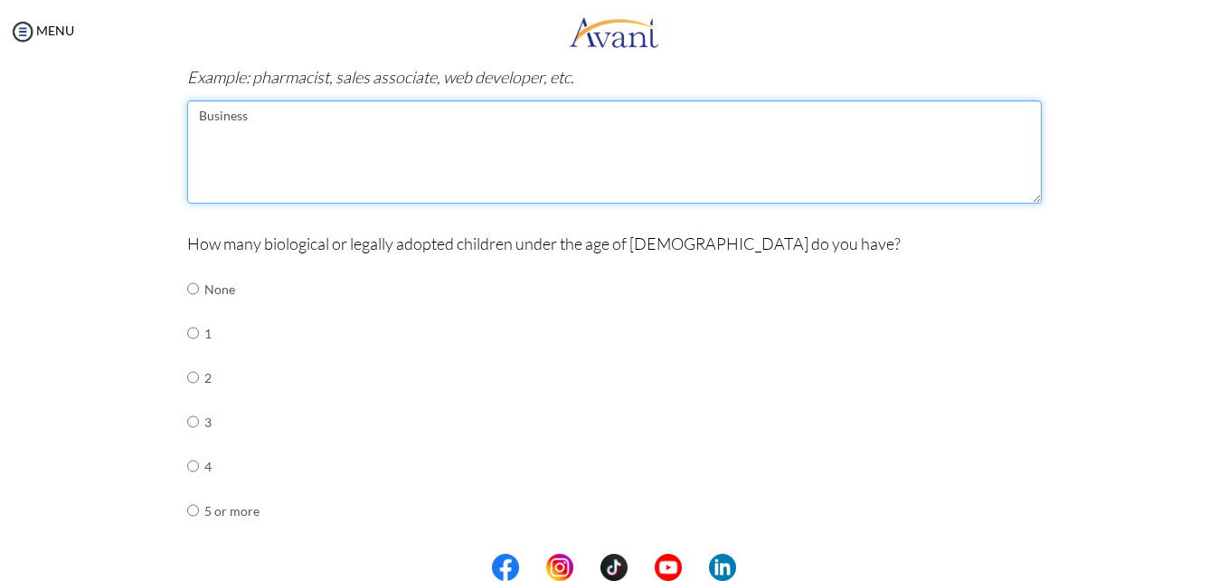
scroll to position [670, 0]
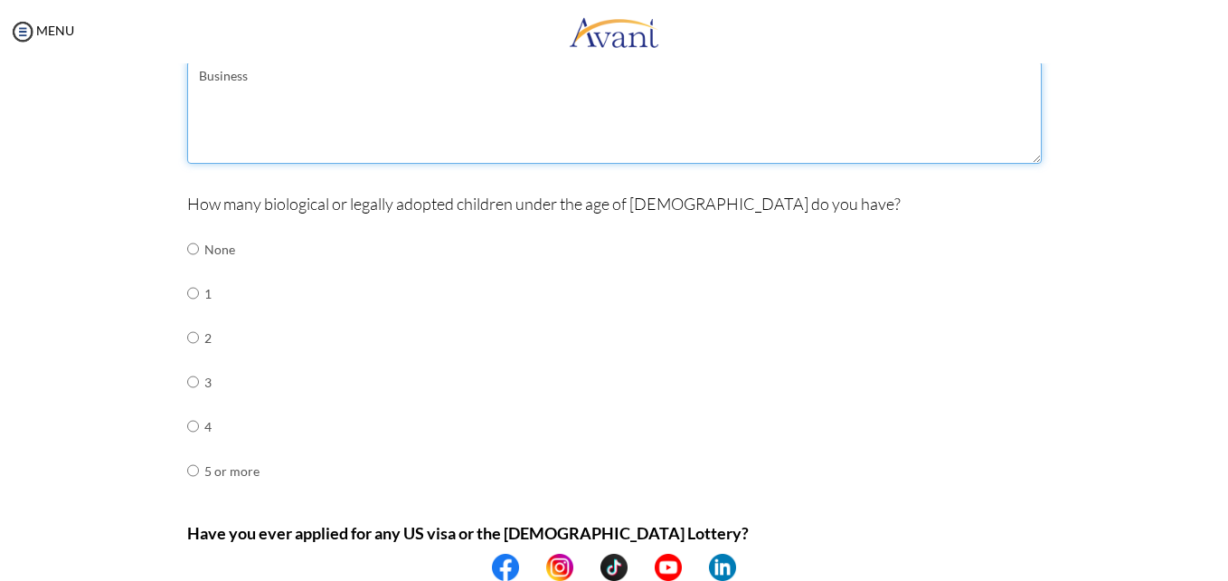
type textarea "Business"
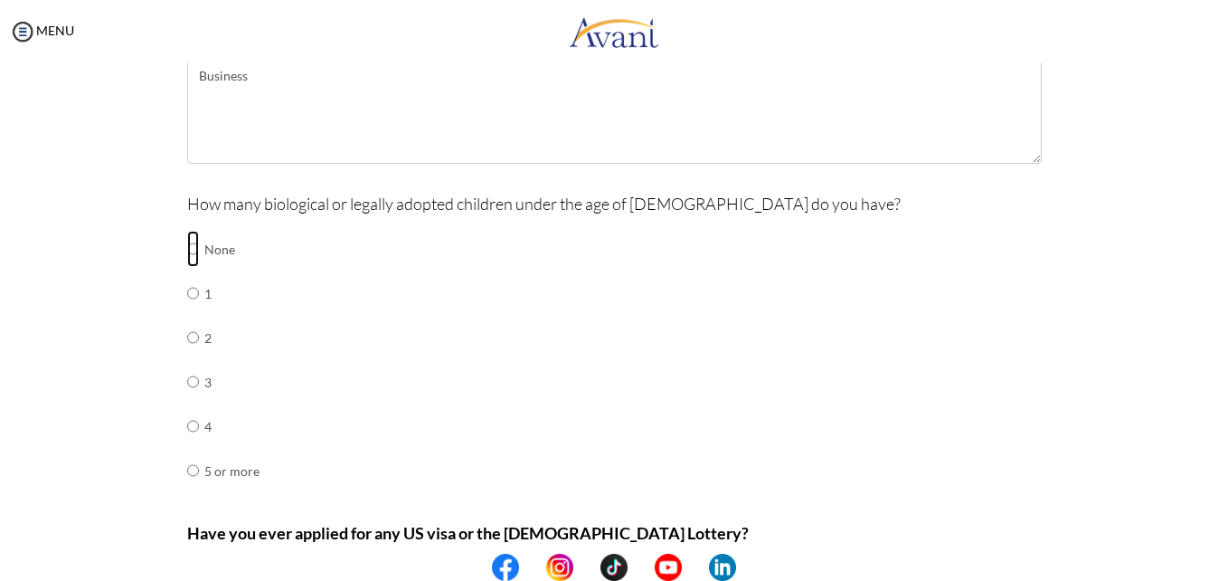
click at [191, 240] on input "radio" at bounding box center [193, 249] width 12 height 36
radio input "true"
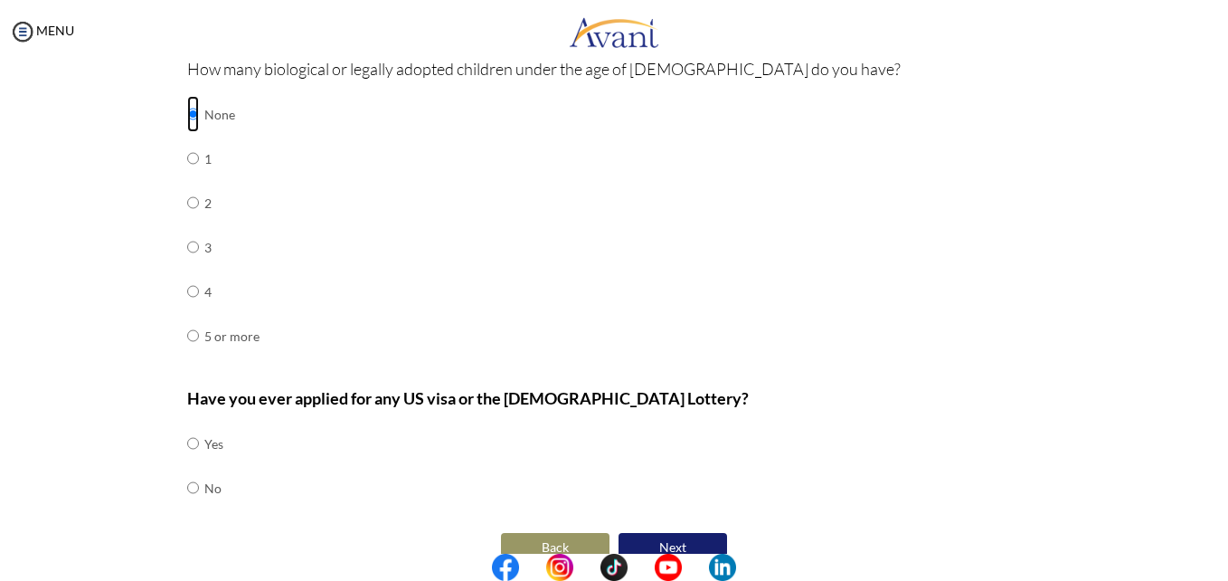
scroll to position [836, 0]
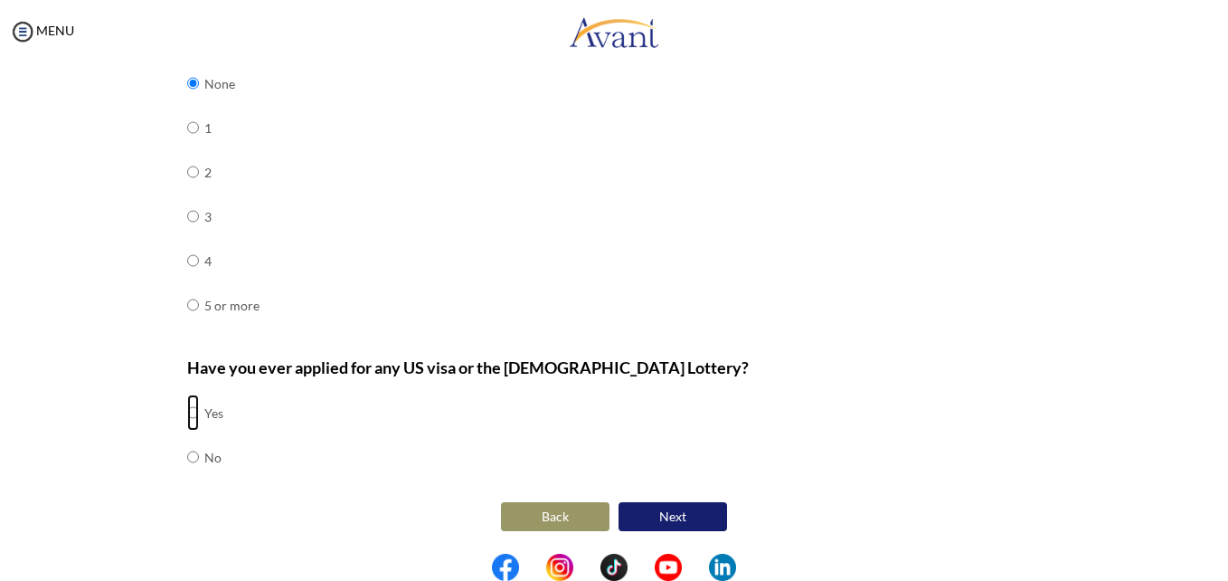
click at [188, 410] on input "radio" at bounding box center [193, 412] width 12 height 36
radio input "true"
click at [652, 510] on button "Next" at bounding box center [673, 516] width 109 height 29
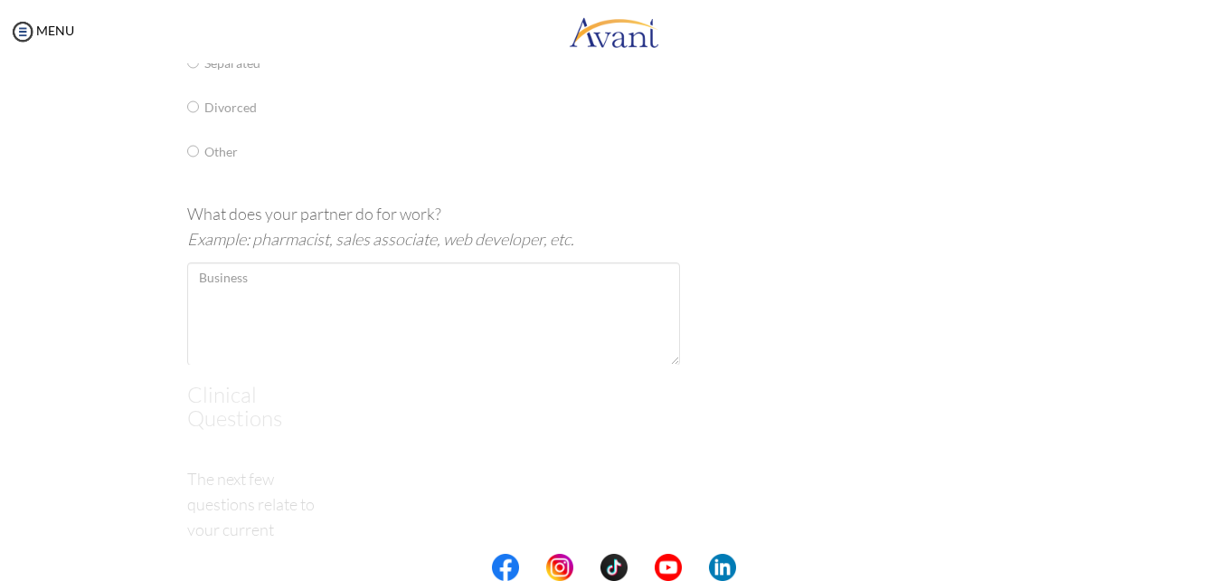
scroll to position [36, 0]
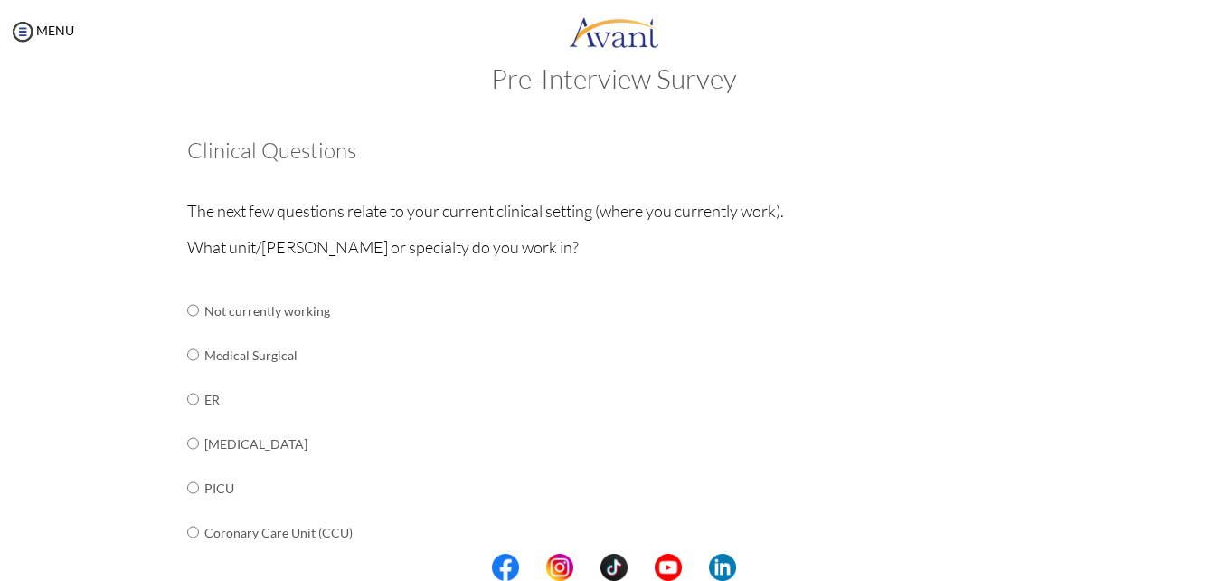
click at [227, 438] on td "[MEDICAL_DATA]" at bounding box center [345, 443] width 283 height 44
click at [216, 447] on td "[MEDICAL_DATA]" at bounding box center [345, 443] width 283 height 44
click at [187, 440] on input "radio" at bounding box center [193, 443] width 12 height 36
radio input "true"
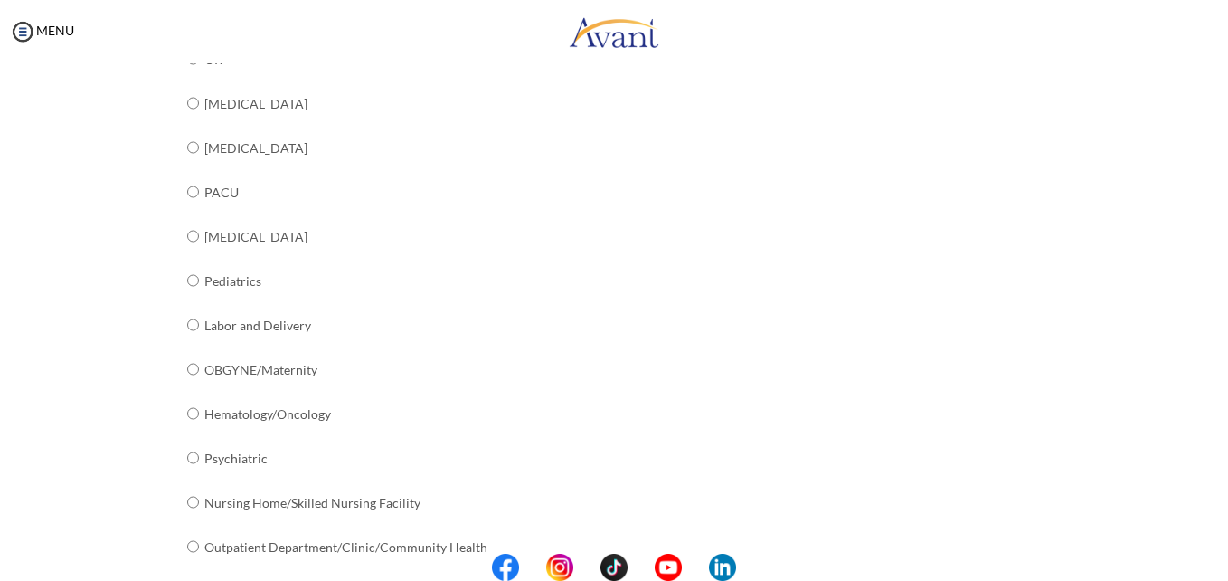
scroll to position [732, 0]
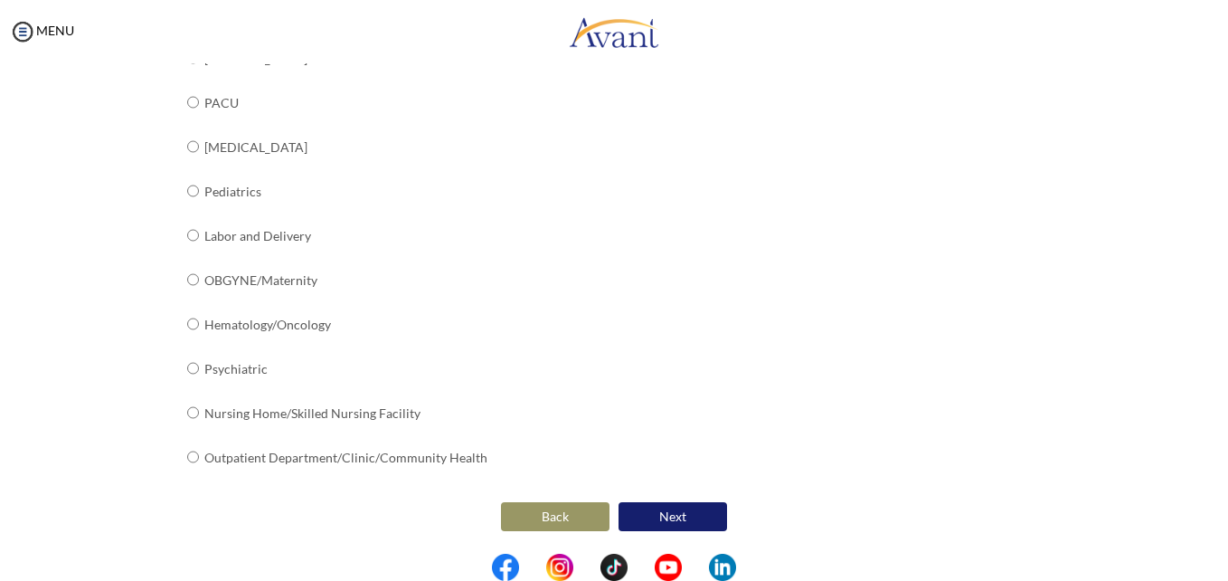
click at [657, 524] on button "Next" at bounding box center [673, 516] width 109 height 29
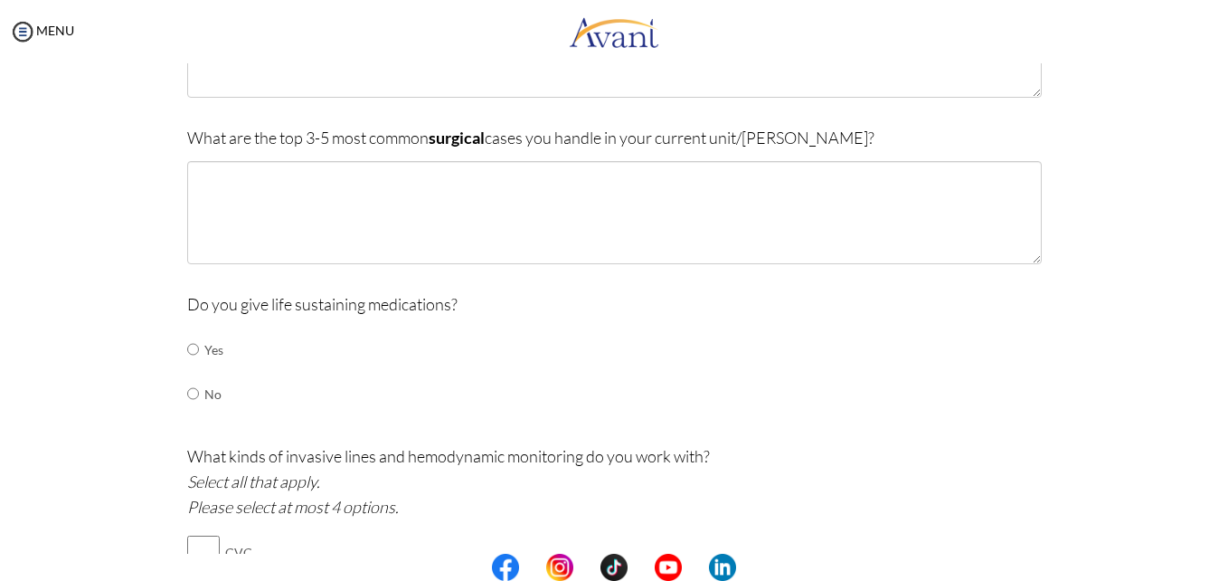
scroll to position [543, 0]
click at [187, 346] on input "radio" at bounding box center [193, 348] width 12 height 36
radio input "true"
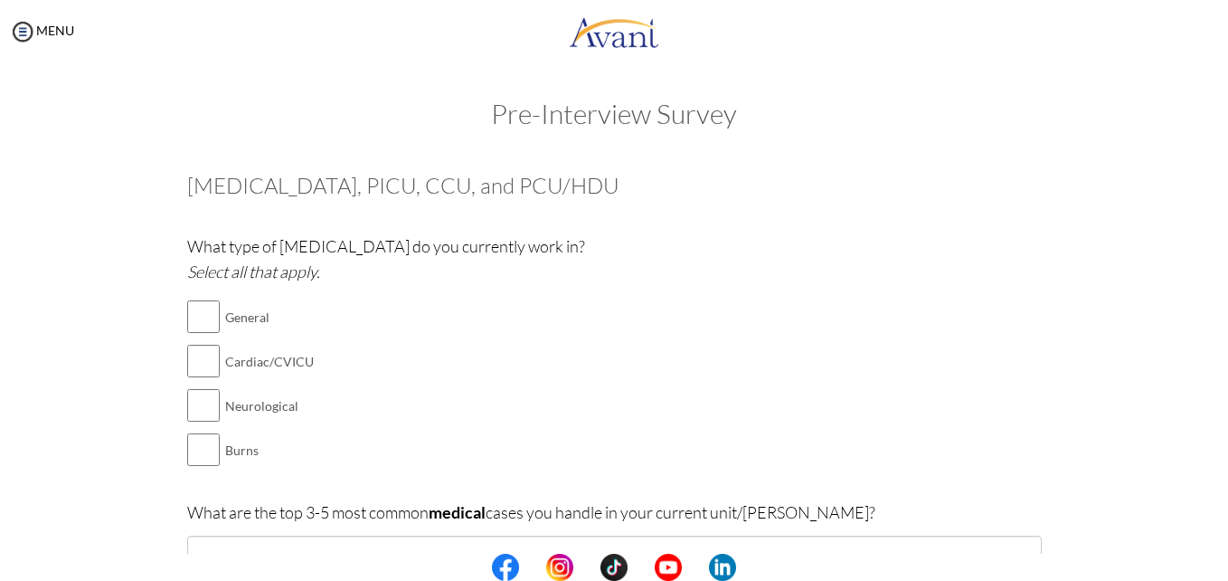
scroll to position [0, 0]
click at [192, 322] on input "checkbox" at bounding box center [203, 317] width 33 height 36
checkbox input "true"
click at [202, 370] on input "checkbox" at bounding box center [203, 362] width 33 height 36
checkbox input "true"
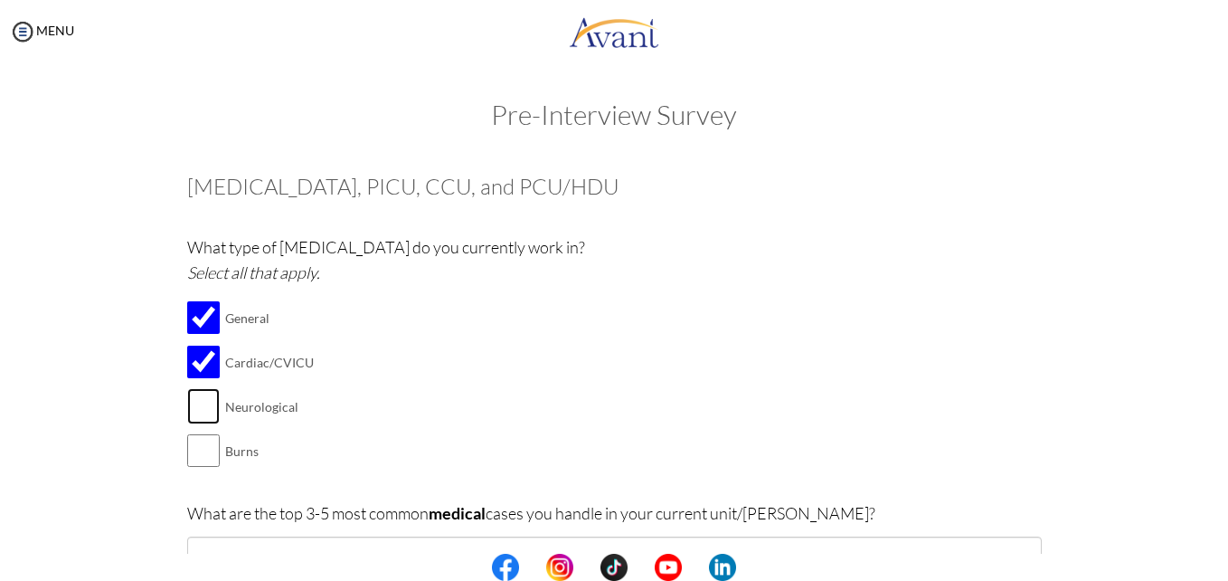
click at [212, 406] on input "checkbox" at bounding box center [203, 406] width 33 height 36
checkbox input "true"
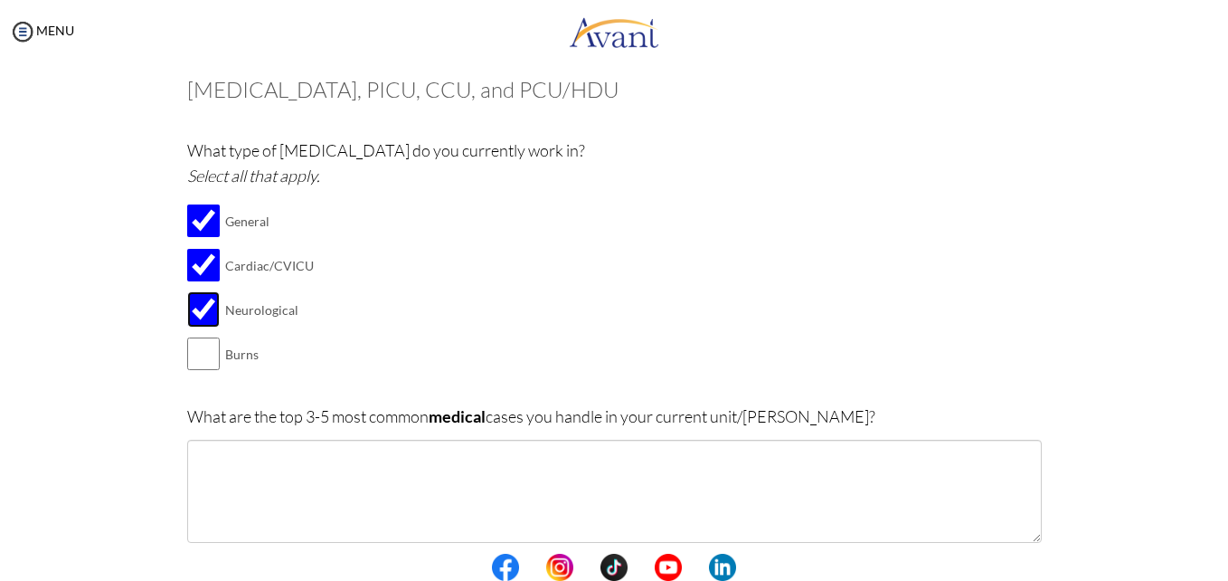
scroll to position [110, 0]
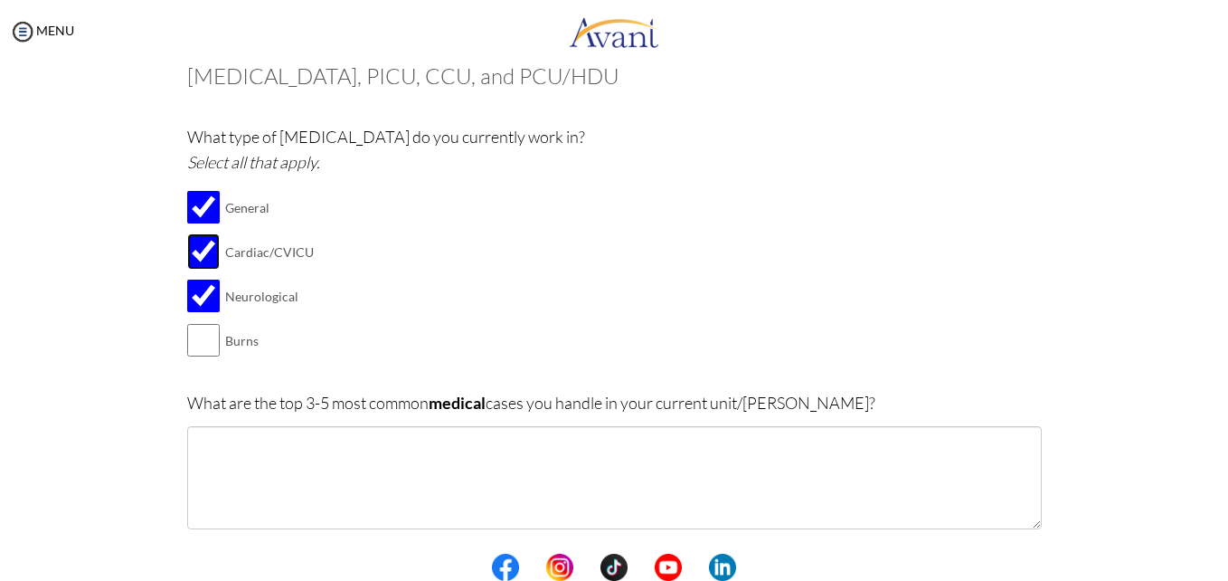
click at [195, 245] on input "checkbox" at bounding box center [203, 251] width 33 height 36
checkbox input "false"
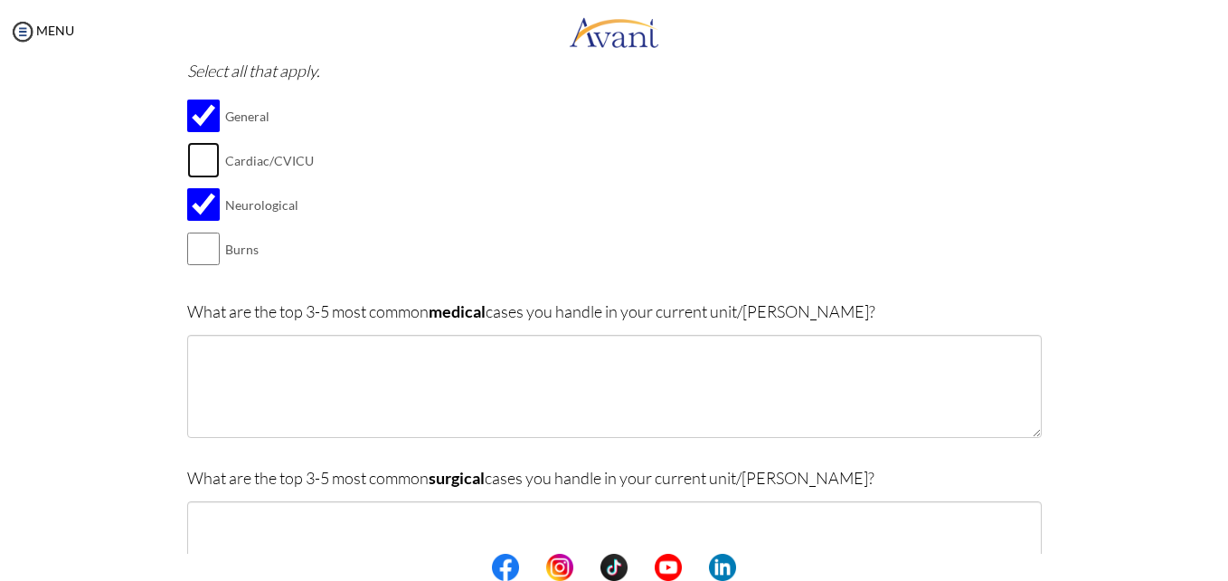
scroll to position [204, 0]
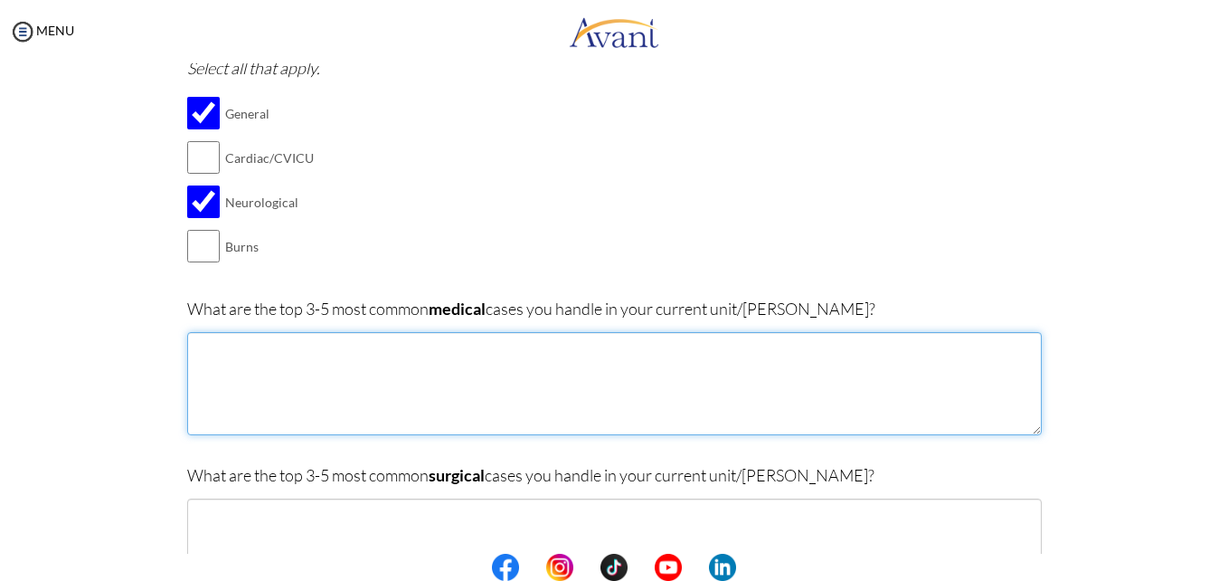
click at [342, 387] on textarea at bounding box center [614, 383] width 855 height 103
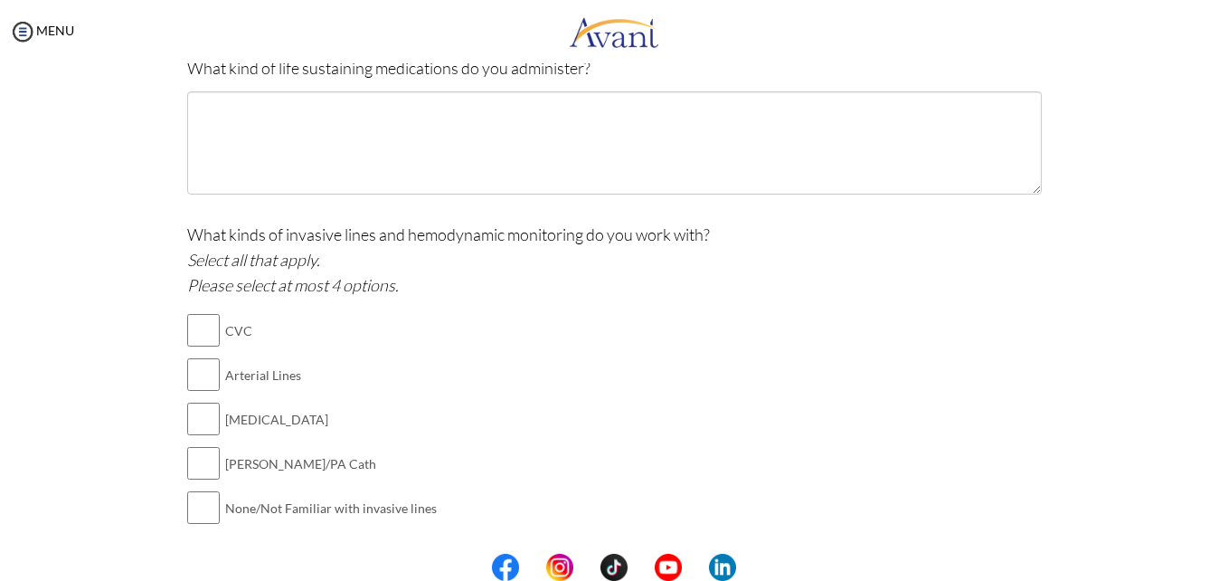
scroll to position [931, 0]
click at [192, 329] on input "checkbox" at bounding box center [203, 328] width 33 height 36
checkbox input "true"
click at [194, 362] on input "checkbox" at bounding box center [203, 373] width 33 height 36
checkbox input "true"
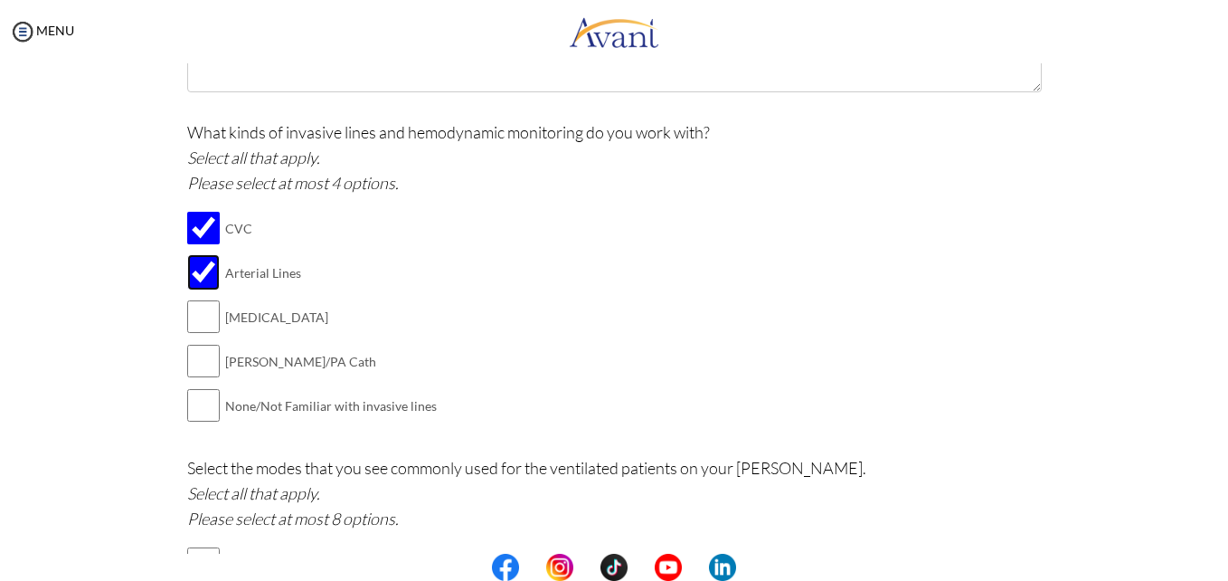
scroll to position [1033, 0]
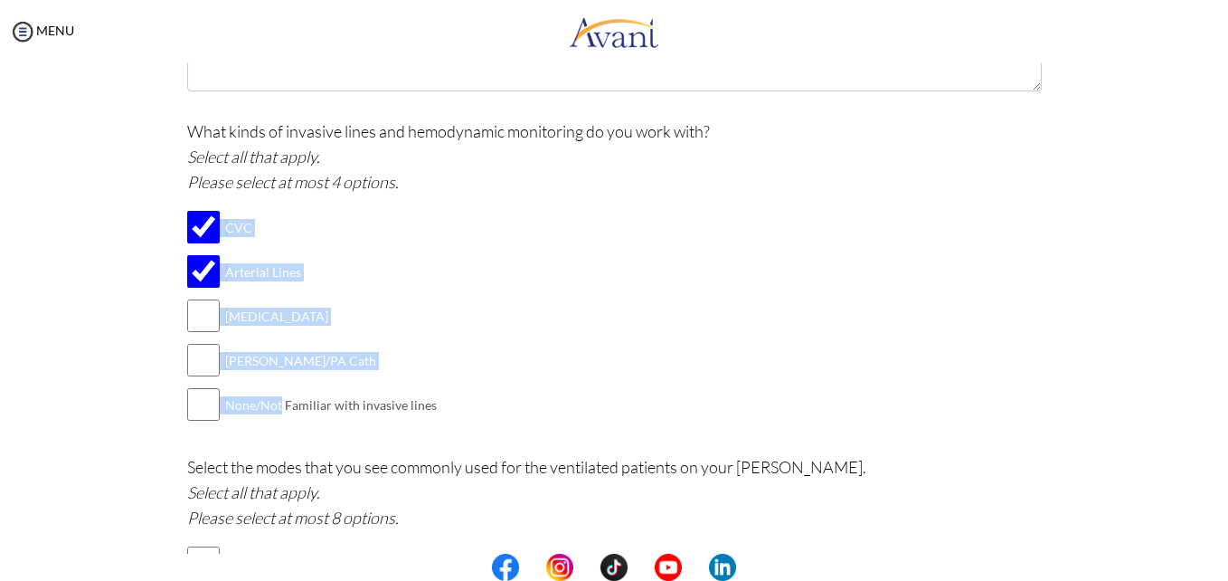
drag, startPoint x: 275, startPoint y: 402, endPoint x: 371, endPoint y: 446, distance: 105.2
click at [371, 446] on div "[MEDICAL_DATA], PICU, CCU, and PCU/HDU What type of [MEDICAL_DATA] do you curre…" at bounding box center [614, 515] width 855 height 2747
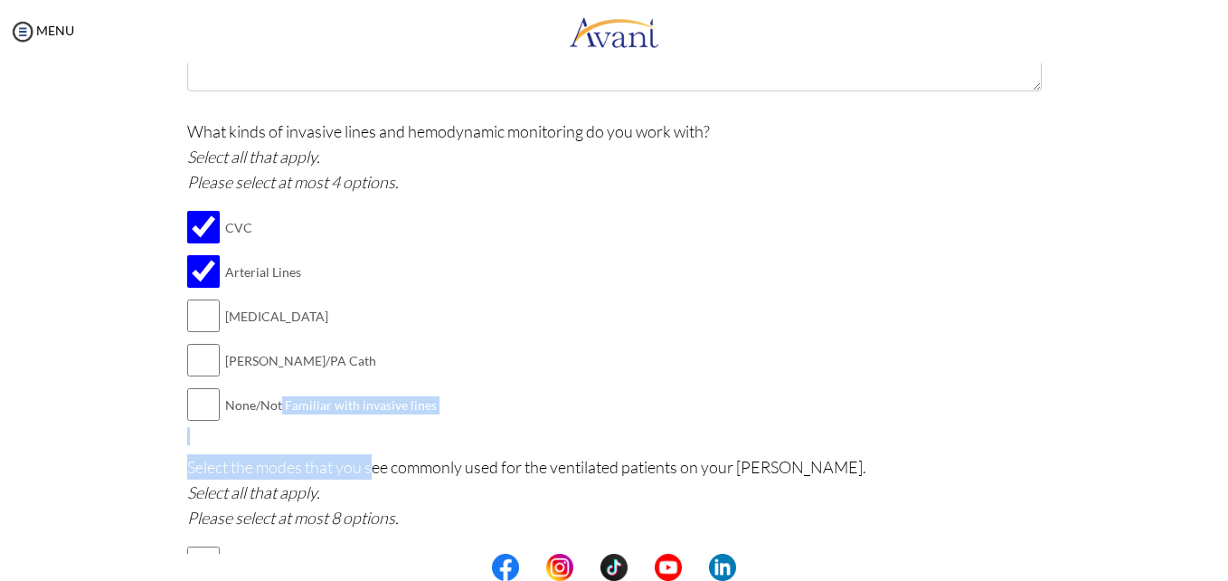
click at [371, 446] on div "[MEDICAL_DATA], PICU, CCU, and PCU/HDU What type of [MEDICAL_DATA] do you curre…" at bounding box center [614, 515] width 855 height 2747
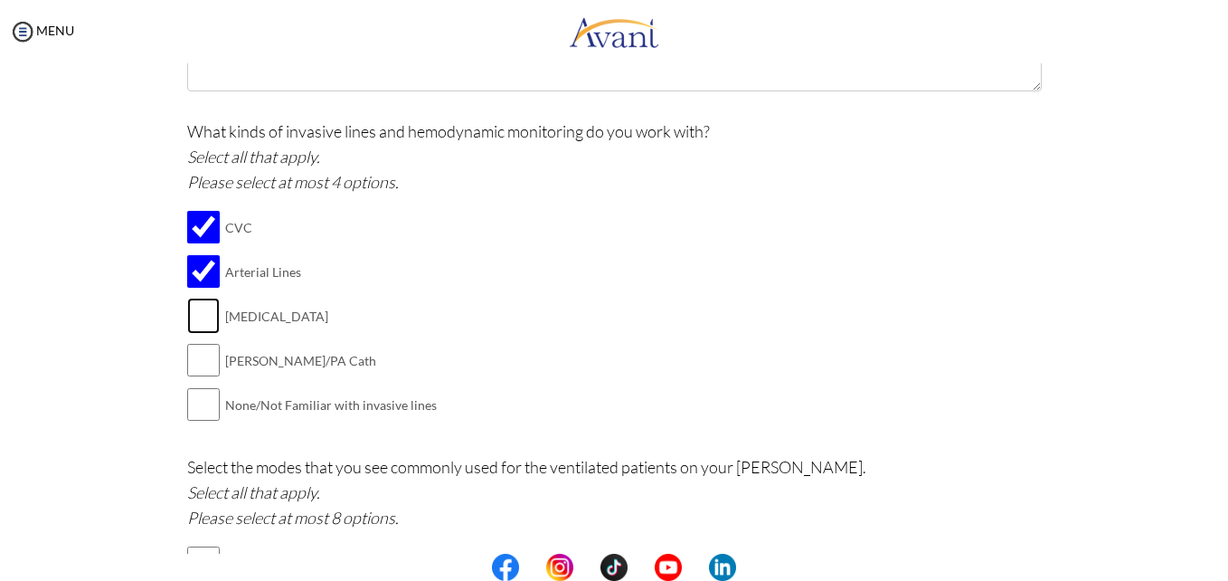
click at [197, 326] on input "checkbox" at bounding box center [203, 316] width 33 height 36
checkbox input "true"
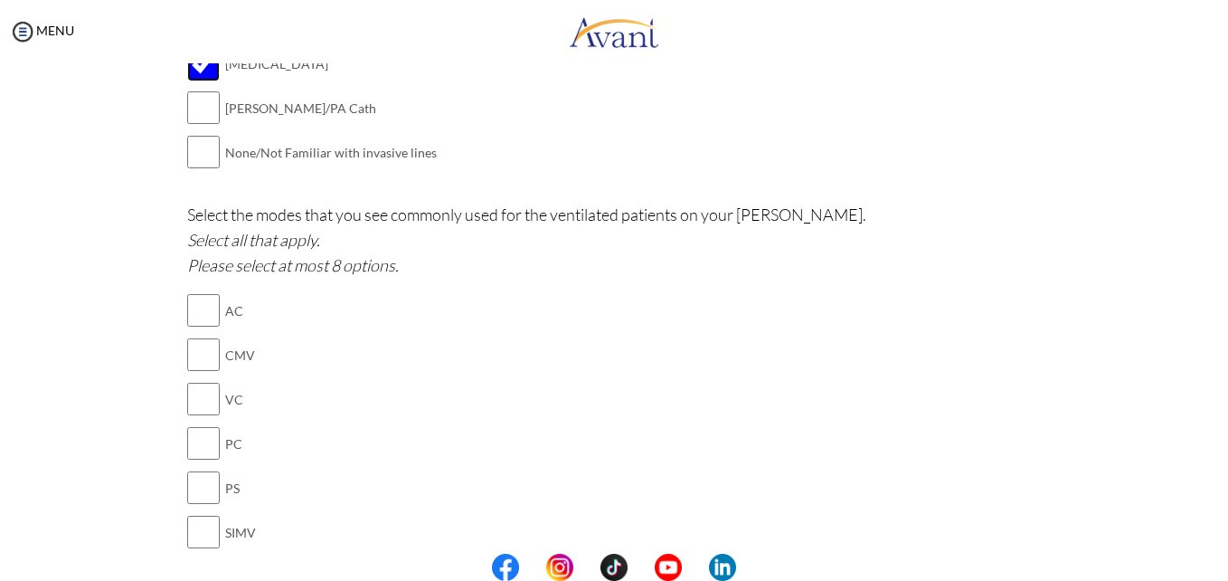
scroll to position [1286, 0]
click at [207, 307] on input "checkbox" at bounding box center [203, 309] width 33 height 36
checkbox input "true"
click at [190, 347] on input "checkbox" at bounding box center [203, 354] width 33 height 36
checkbox input "true"
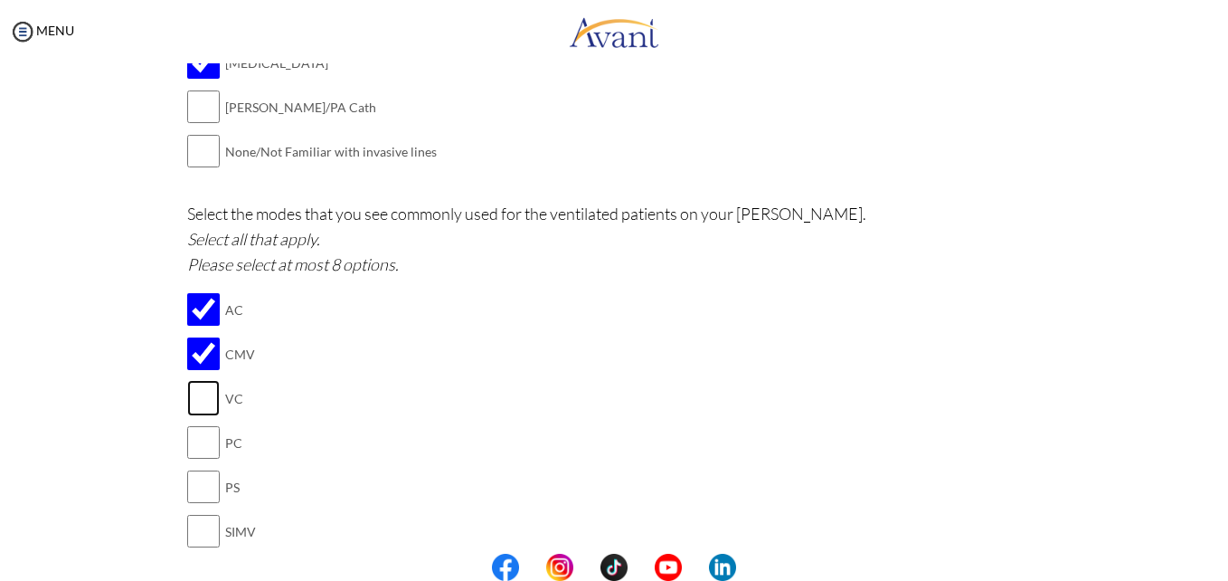
click at [191, 392] on input "checkbox" at bounding box center [203, 398] width 33 height 36
checkbox input "true"
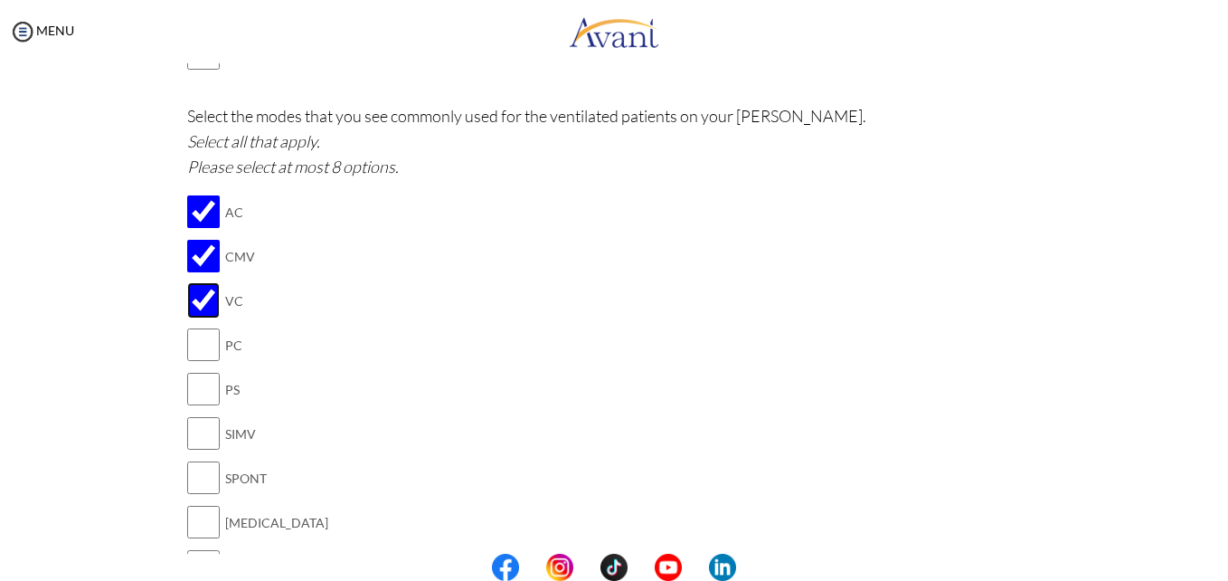
scroll to position [1388, 0]
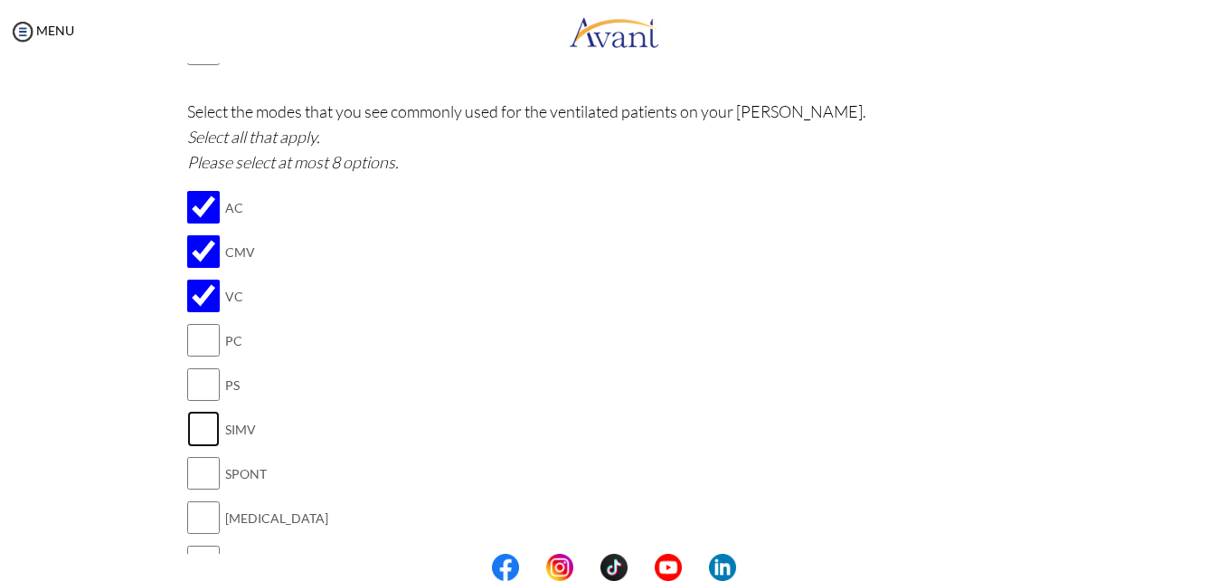
click at [201, 439] on input "checkbox" at bounding box center [203, 429] width 33 height 36
checkbox input "true"
click at [192, 382] on input "checkbox" at bounding box center [203, 384] width 33 height 36
checkbox input "true"
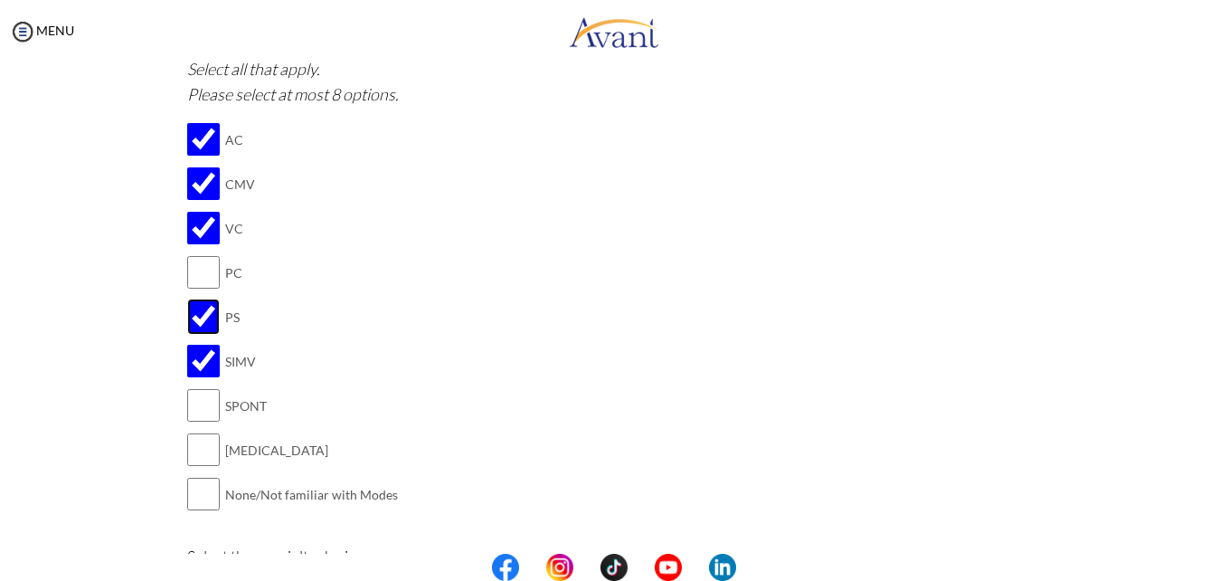
scroll to position [1458, 0]
click at [202, 414] on input "checkbox" at bounding box center [203, 403] width 33 height 36
checkbox input "true"
click at [193, 448] on input "checkbox" at bounding box center [203, 448] width 33 height 36
checkbox input "true"
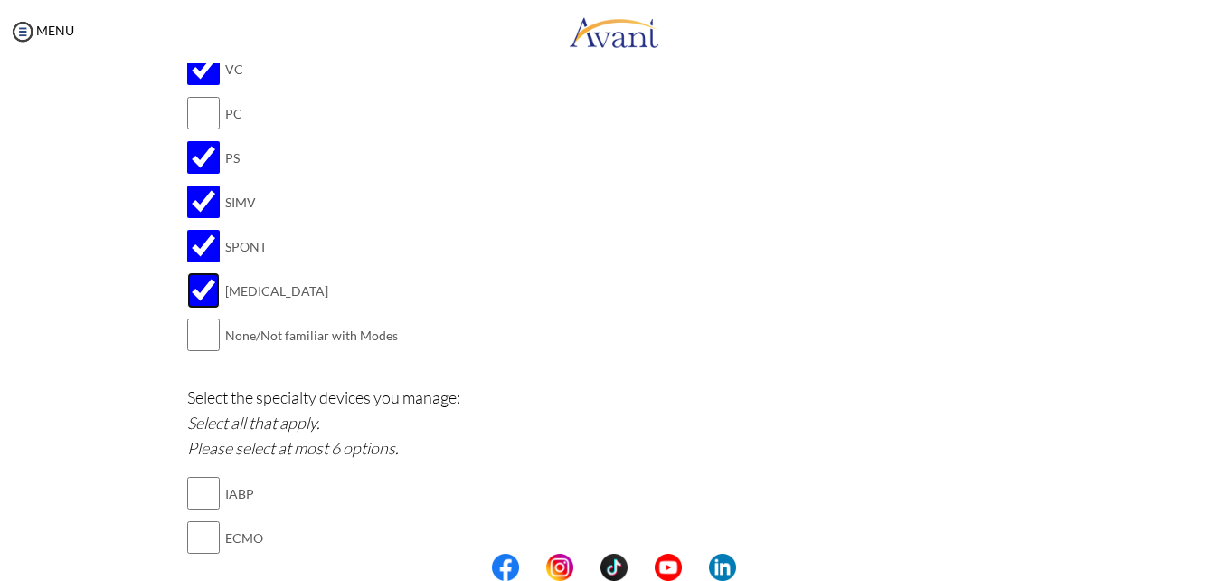
scroll to position [1619, 0]
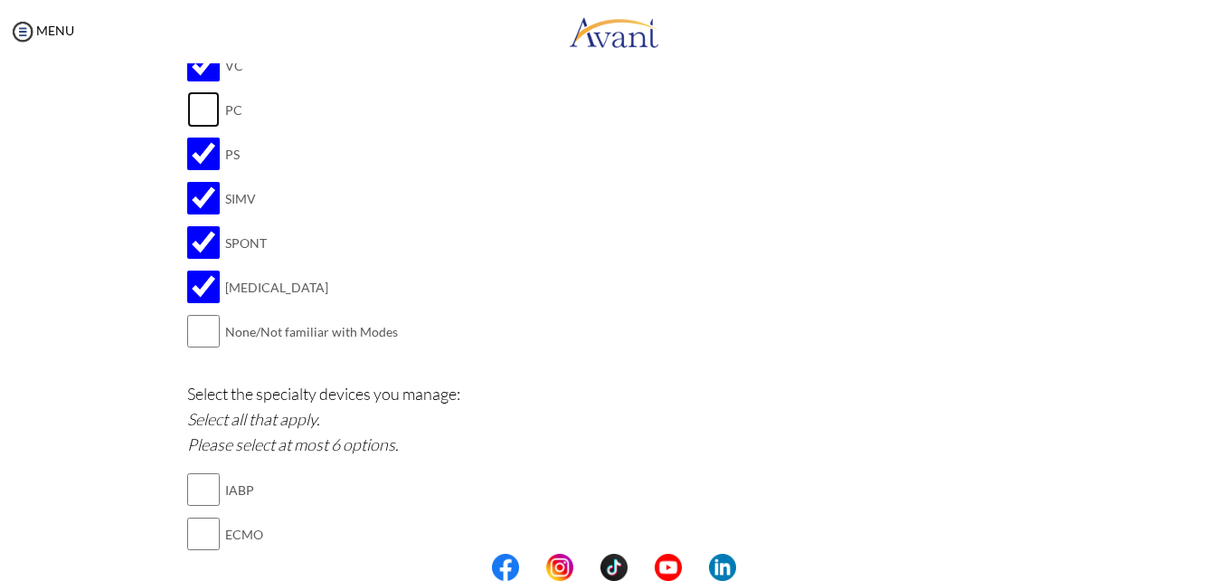
click at [199, 107] on input "checkbox" at bounding box center [203, 109] width 33 height 36
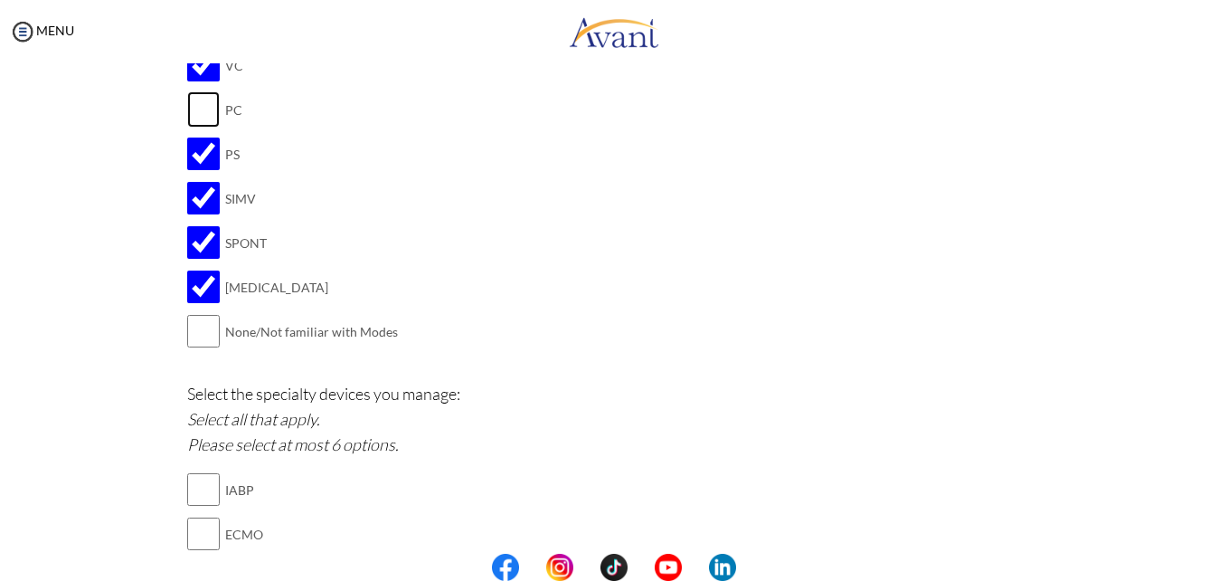
checkbox input "true"
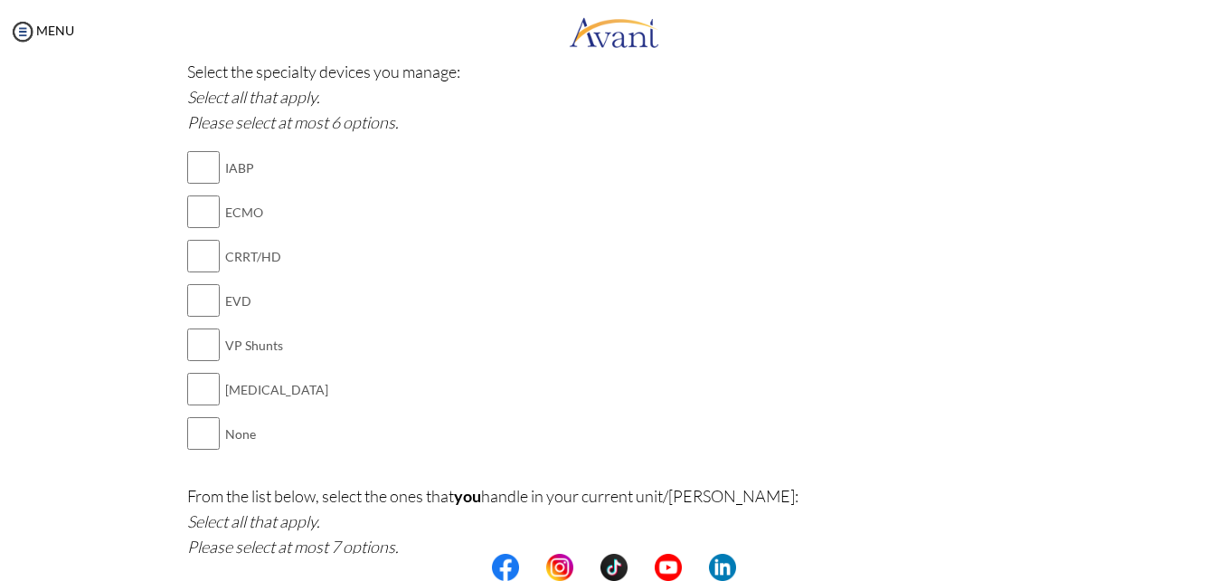
scroll to position [1943, 0]
click at [197, 307] on input "checkbox" at bounding box center [203, 297] width 33 height 36
checkbox input "true"
click at [195, 342] on input "checkbox" at bounding box center [203, 342] width 33 height 36
checkbox input "true"
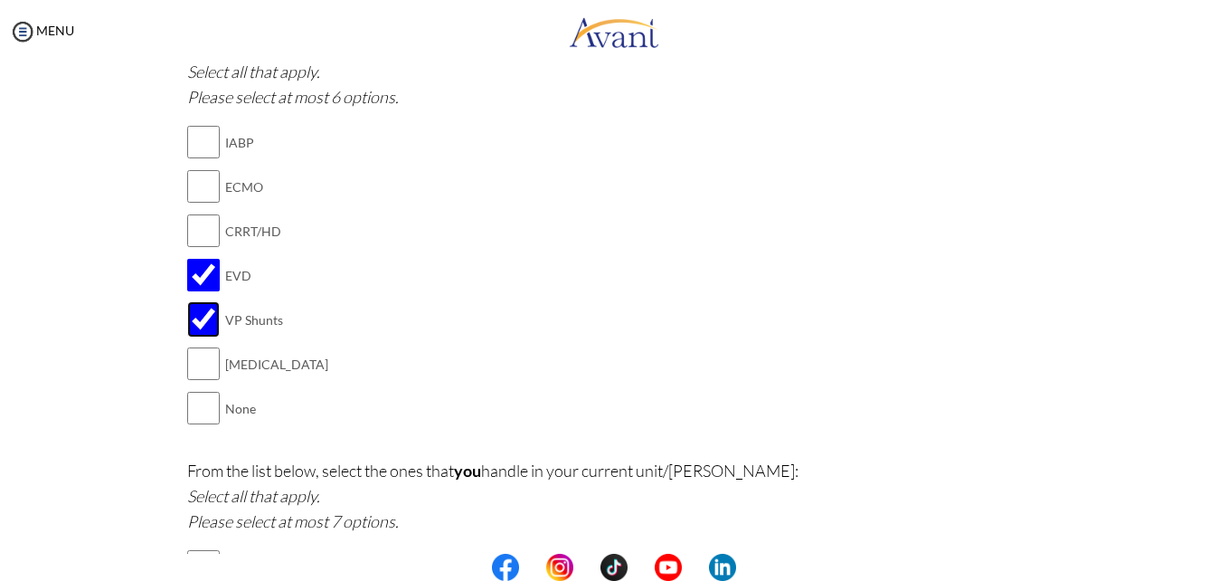
scroll to position [1969, 0]
click at [202, 373] on input "checkbox" at bounding box center [203, 361] width 33 height 36
checkbox input "true"
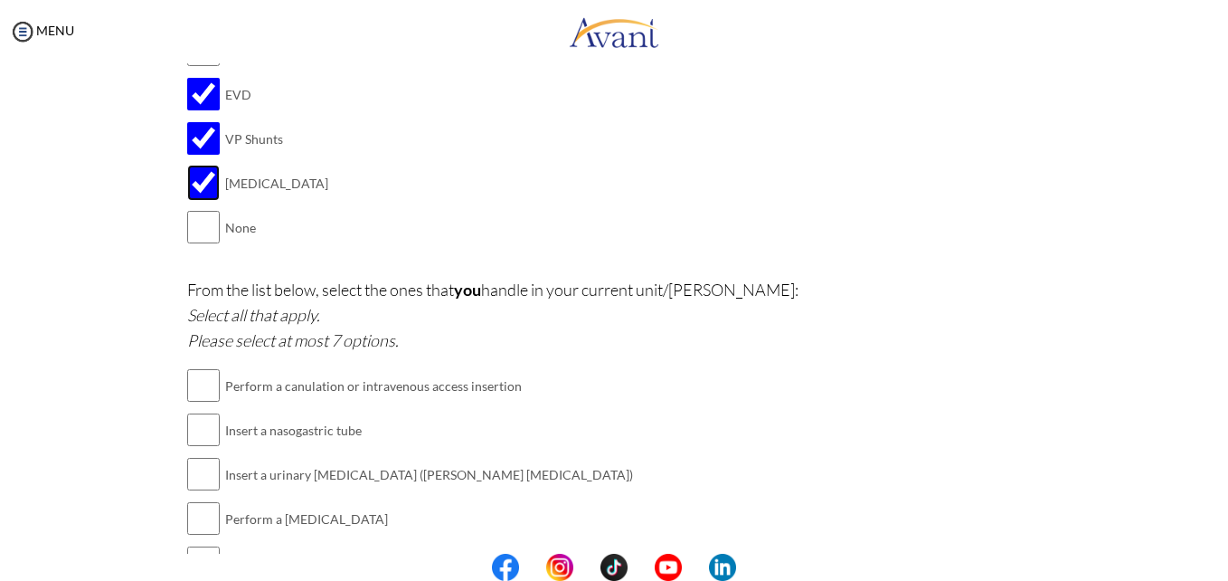
scroll to position [2148, 0]
click at [199, 390] on input "checkbox" at bounding box center [203, 384] width 33 height 36
checkbox input "true"
click at [199, 428] on input "checkbox" at bounding box center [203, 429] width 33 height 36
checkbox input "true"
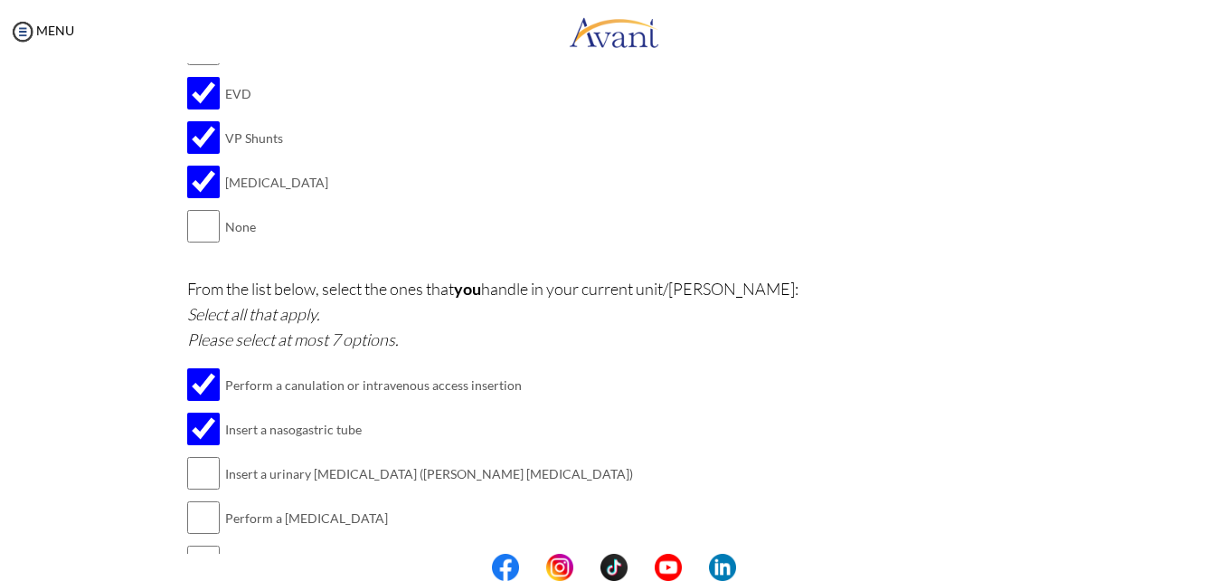
click at [220, 469] on td at bounding box center [222, 473] width 5 height 44
click at [211, 470] on input "checkbox" at bounding box center [203, 473] width 33 height 36
checkbox input "true"
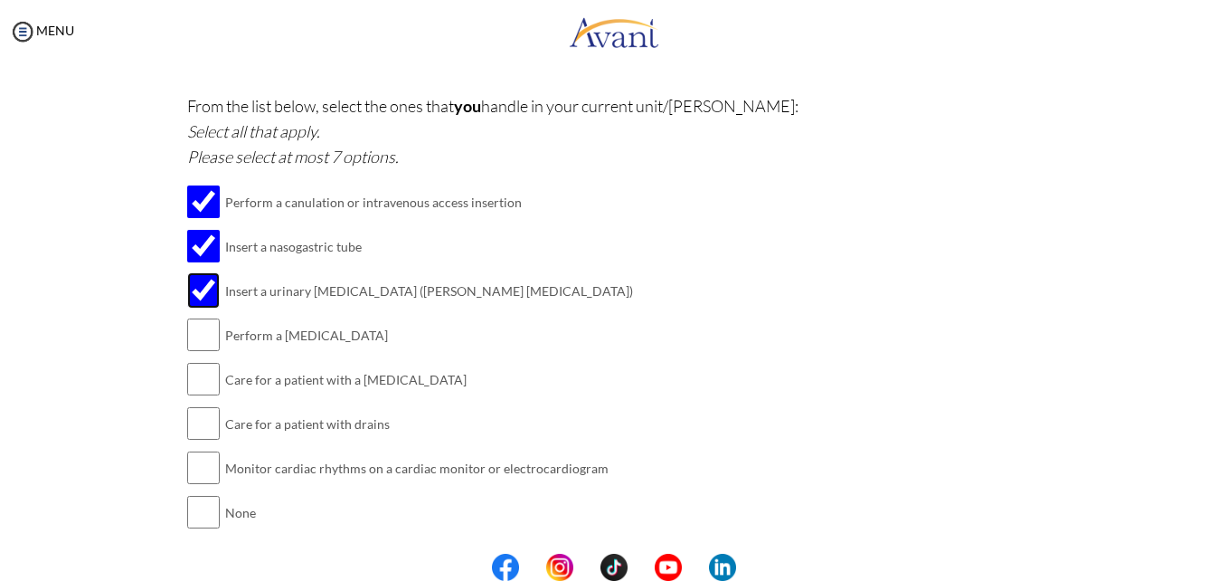
scroll to position [2365, 0]
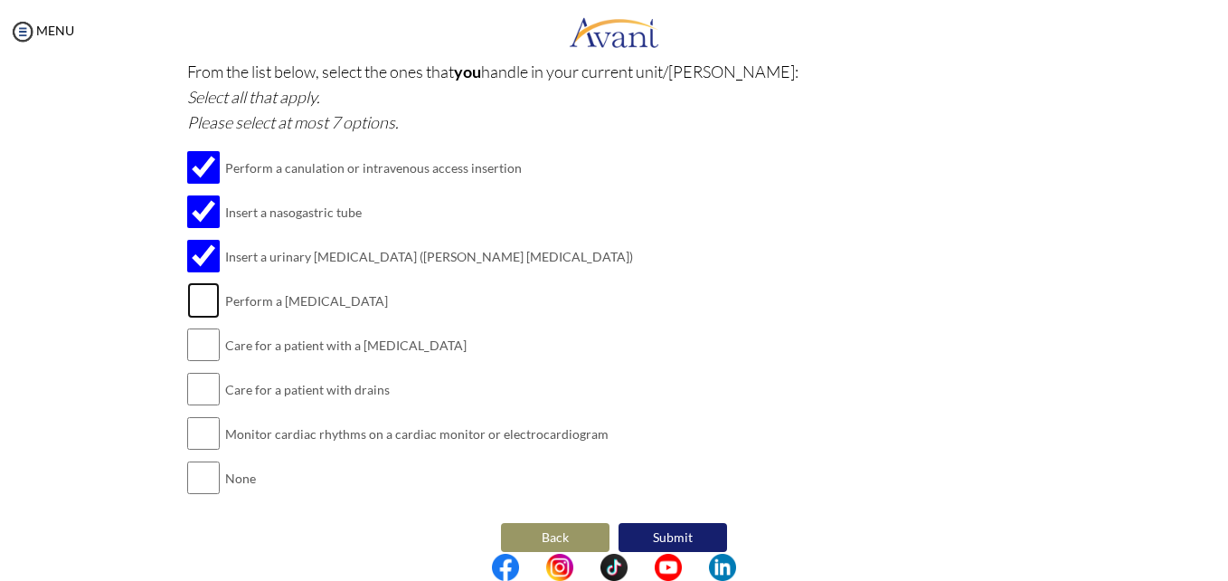
click at [187, 309] on input "checkbox" at bounding box center [203, 300] width 33 height 36
checkbox input "true"
click at [191, 338] on input "checkbox" at bounding box center [203, 344] width 33 height 36
checkbox input "true"
click at [190, 377] on input "checkbox" at bounding box center [203, 389] width 33 height 36
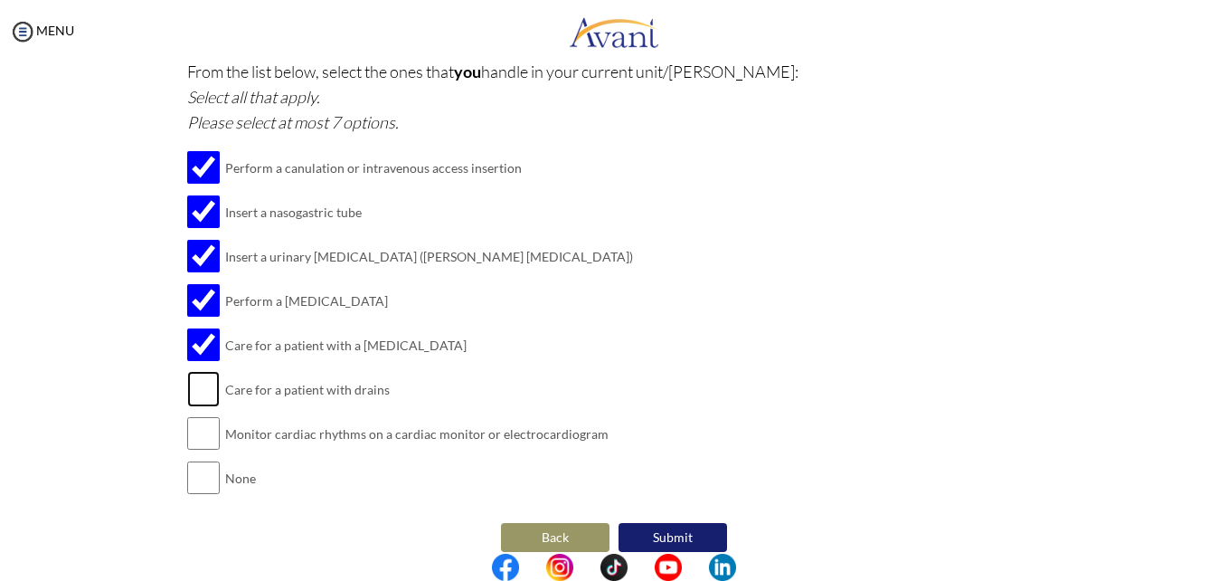
checkbox input "true"
click at [187, 421] on input "checkbox" at bounding box center [203, 433] width 33 height 36
checkbox input "true"
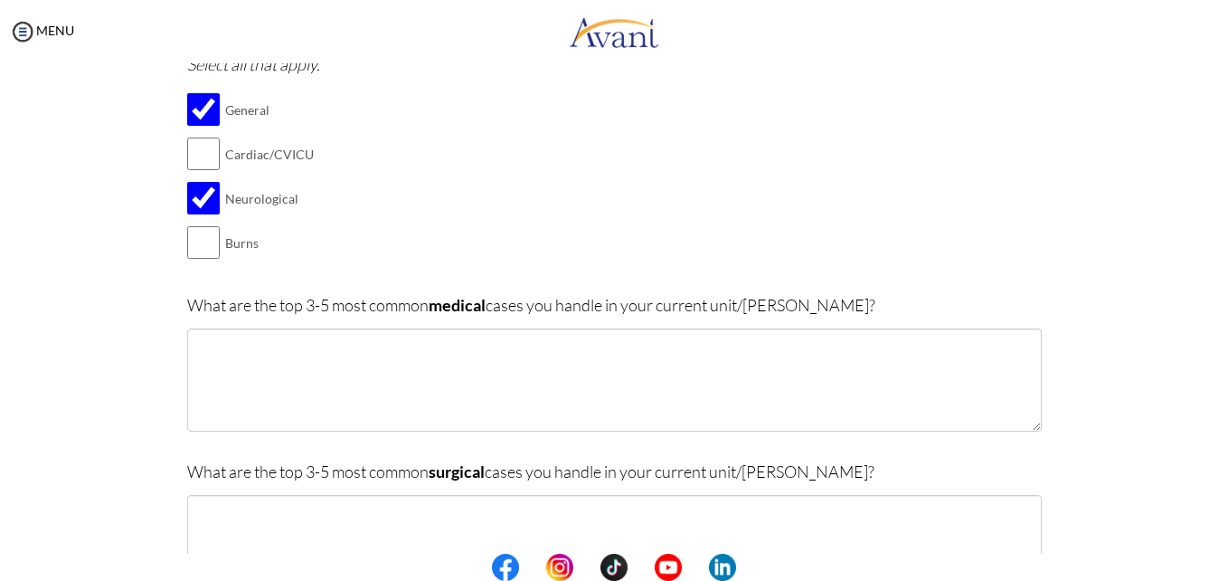
scroll to position [164, 0]
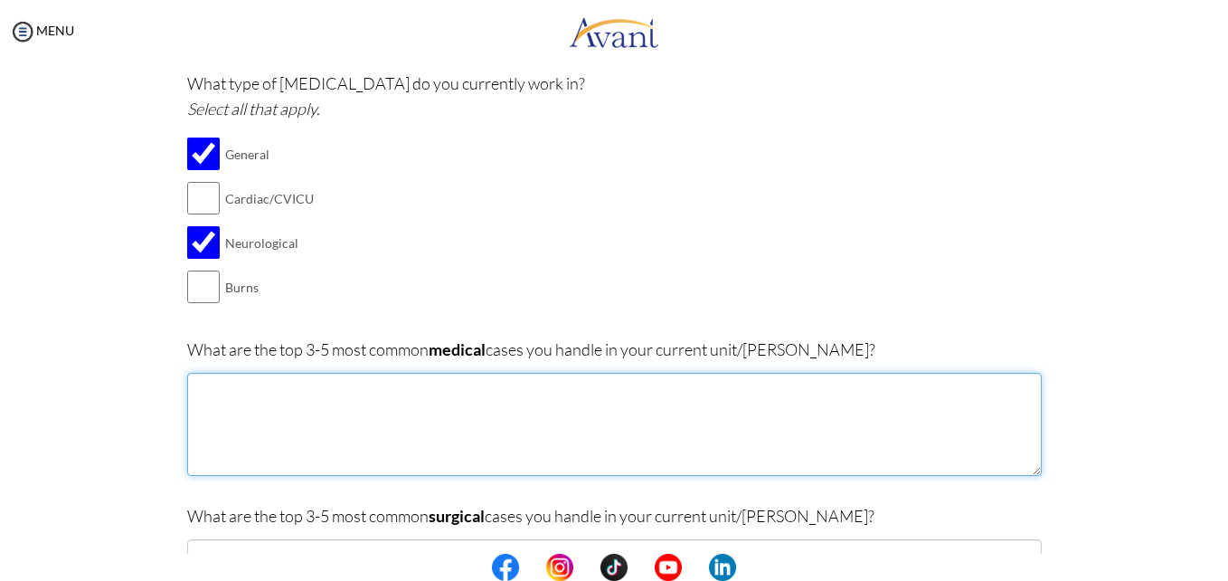
click at [239, 411] on textarea at bounding box center [614, 424] width 855 height 103
